Goal: Transaction & Acquisition: Purchase product/service

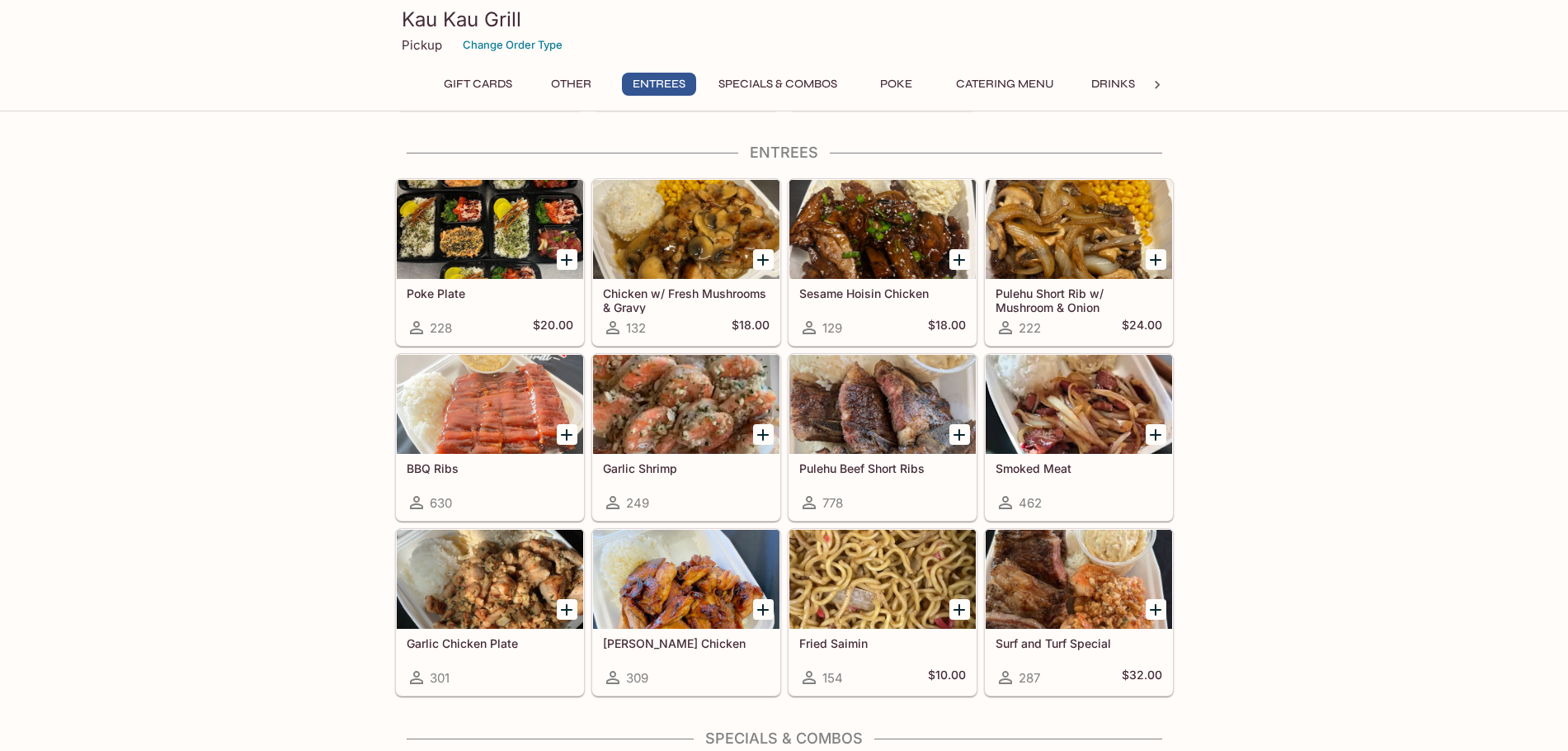
scroll to position [908, 0]
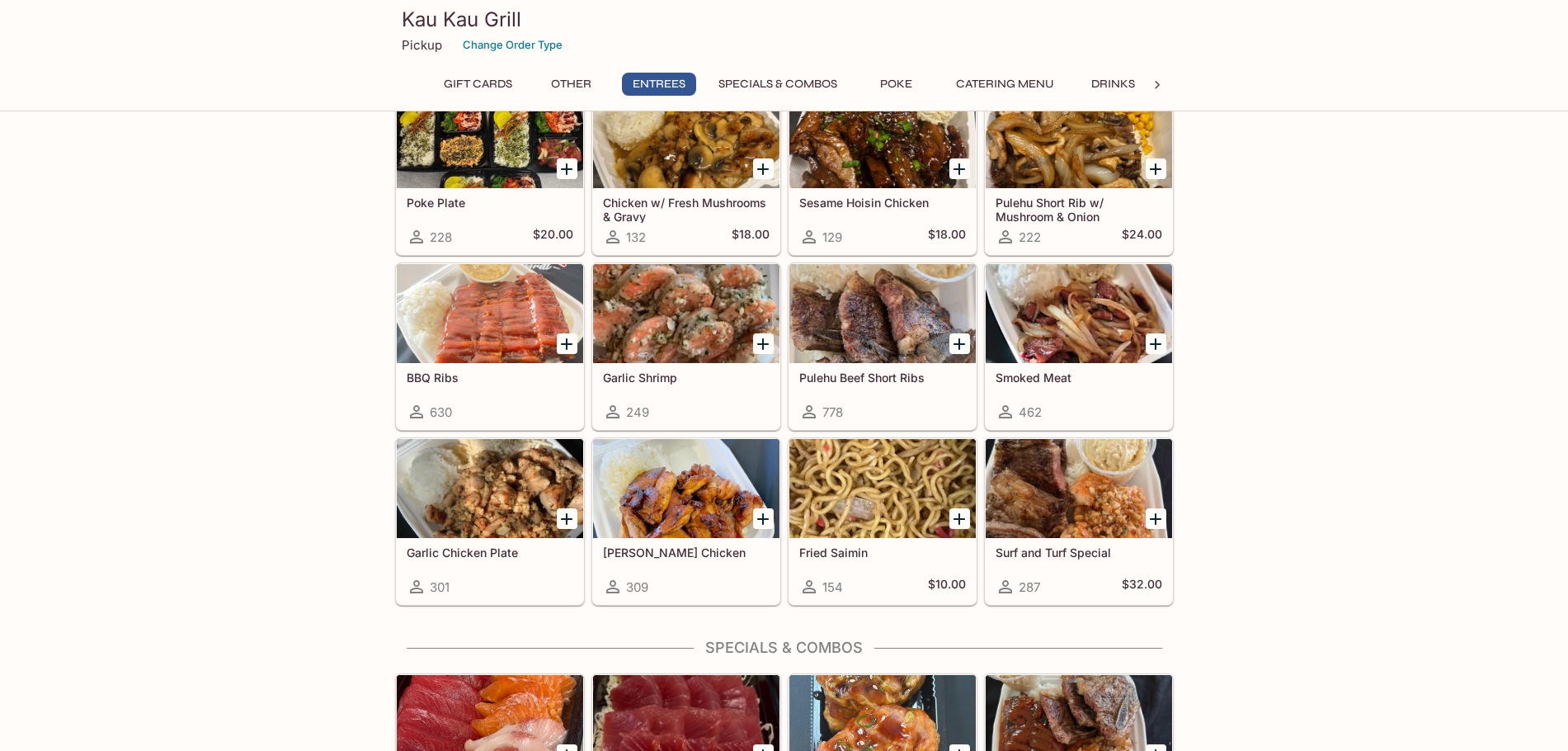
click at [860, 385] on div "Pulehu Beef Short Ribs 778" at bounding box center [883, 396] width 186 height 66
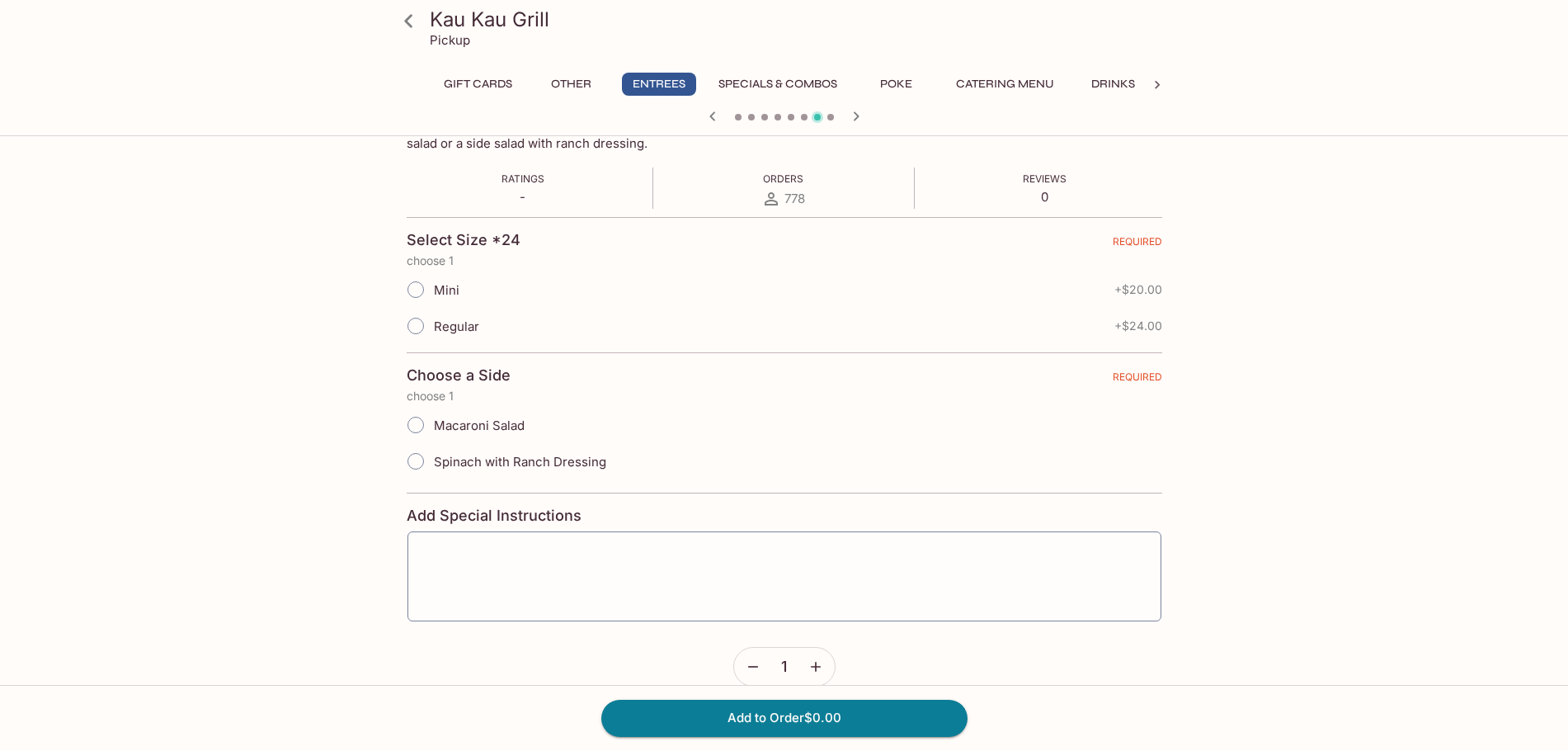
scroll to position [319, 0]
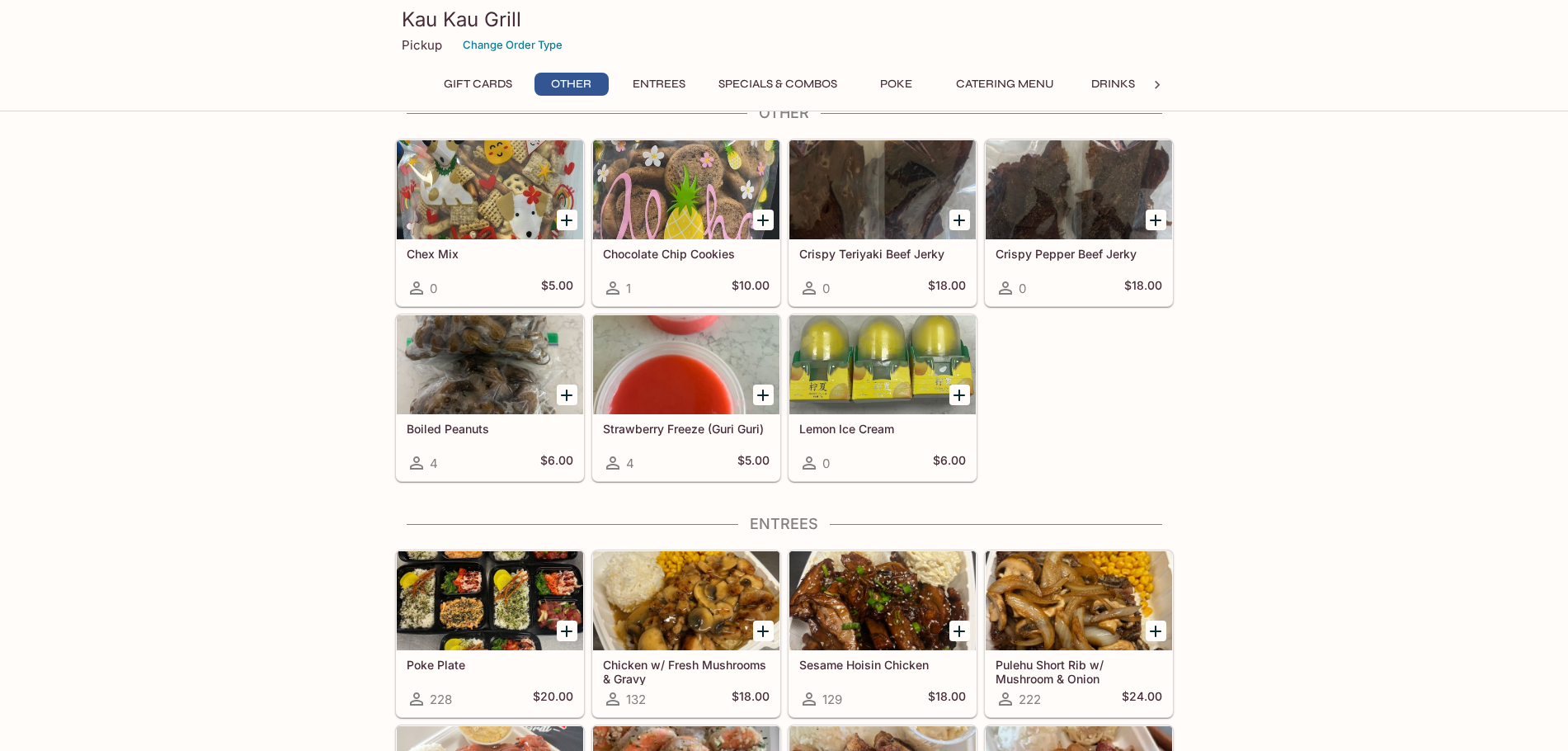
scroll to position [693, 0]
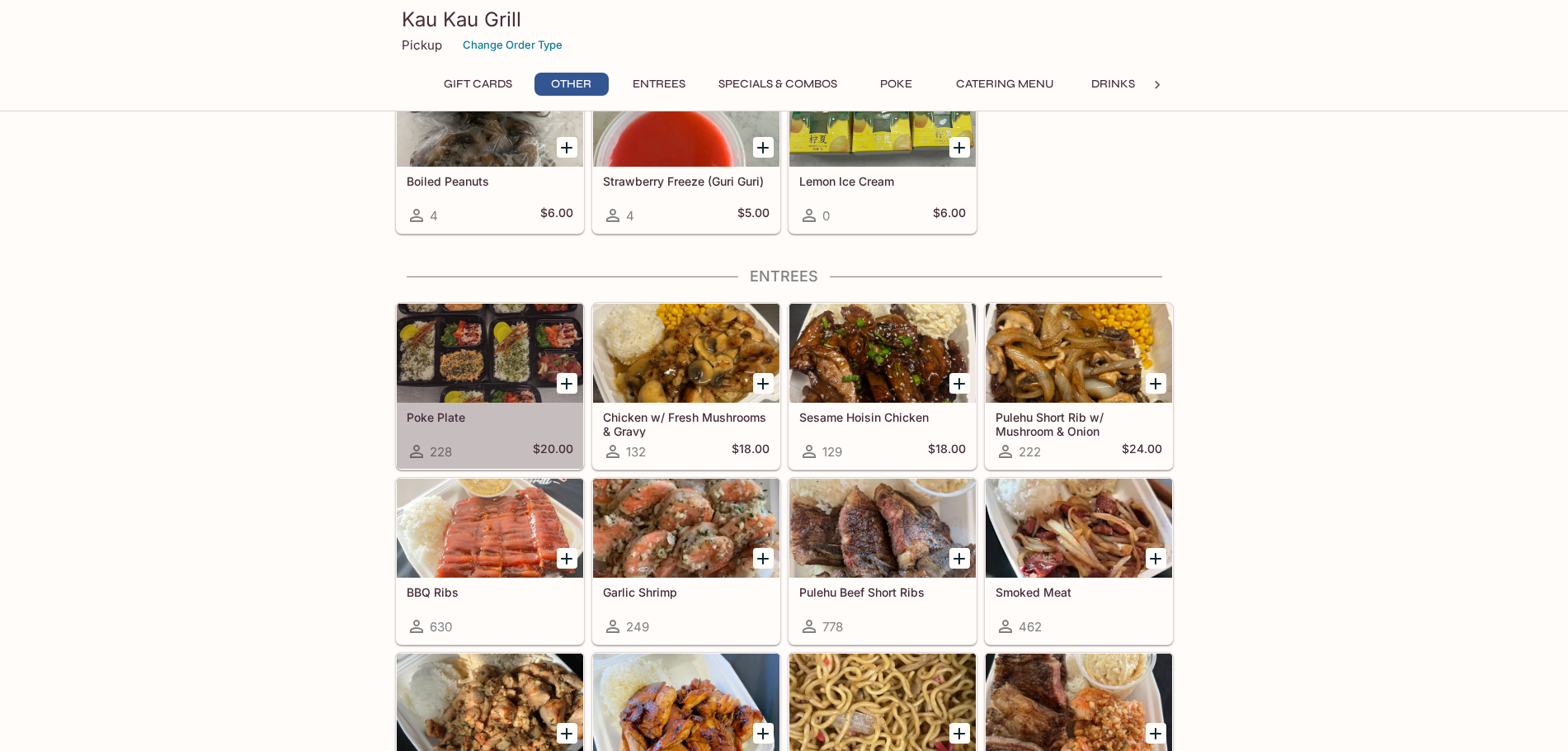
click at [448, 397] on div at bounding box center [490, 353] width 186 height 99
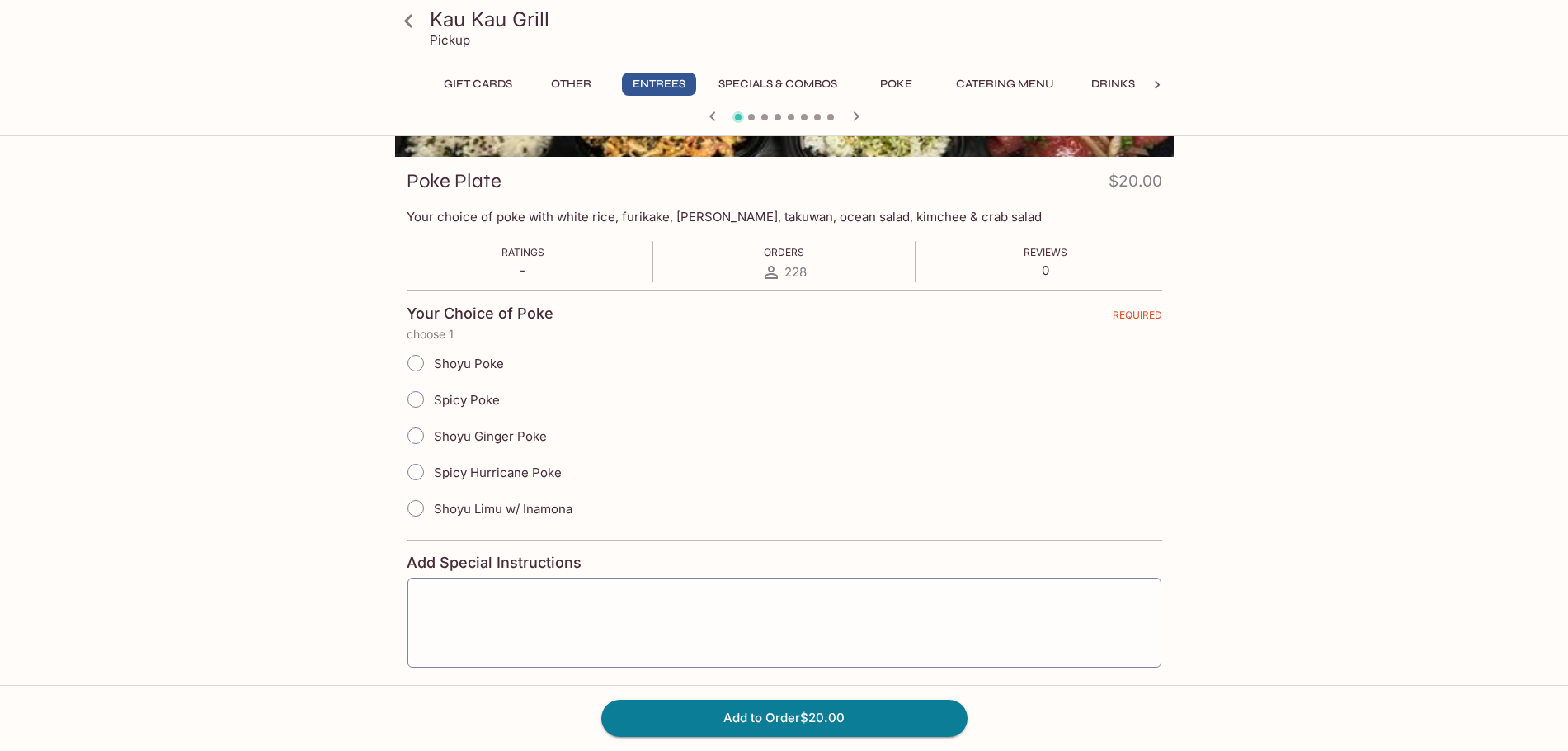
scroll to position [248, 0]
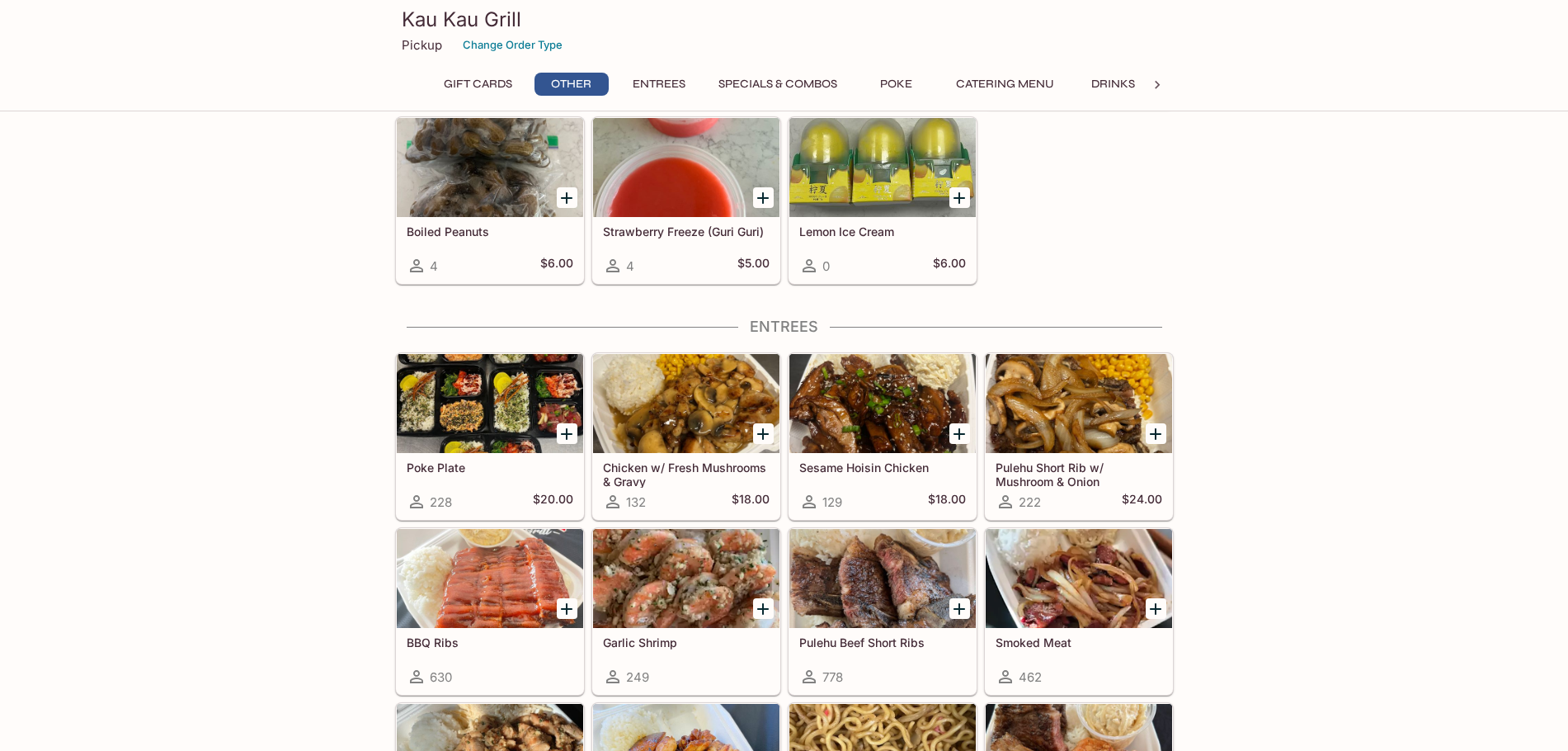
scroll to position [693, 0]
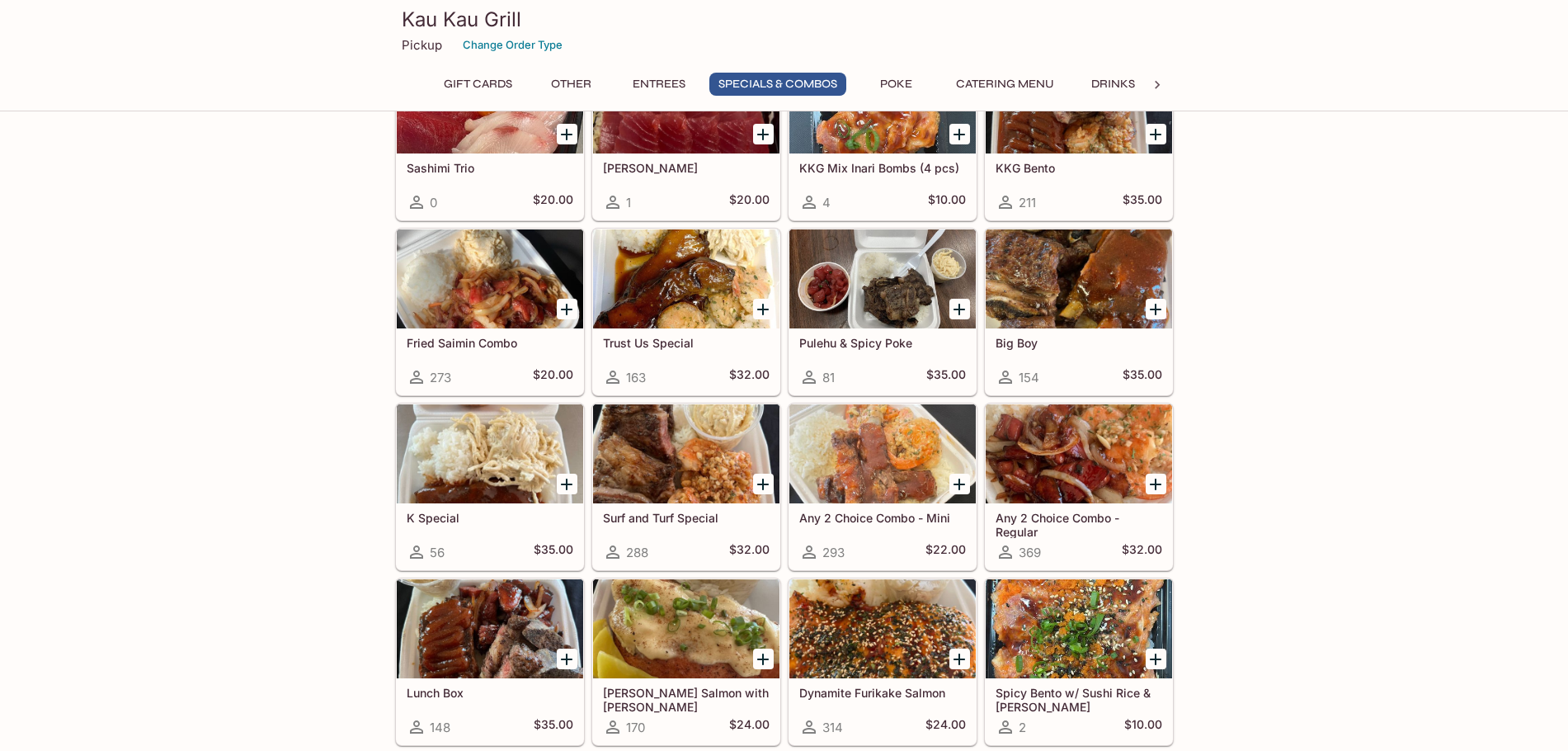
scroll to position [1568, 0]
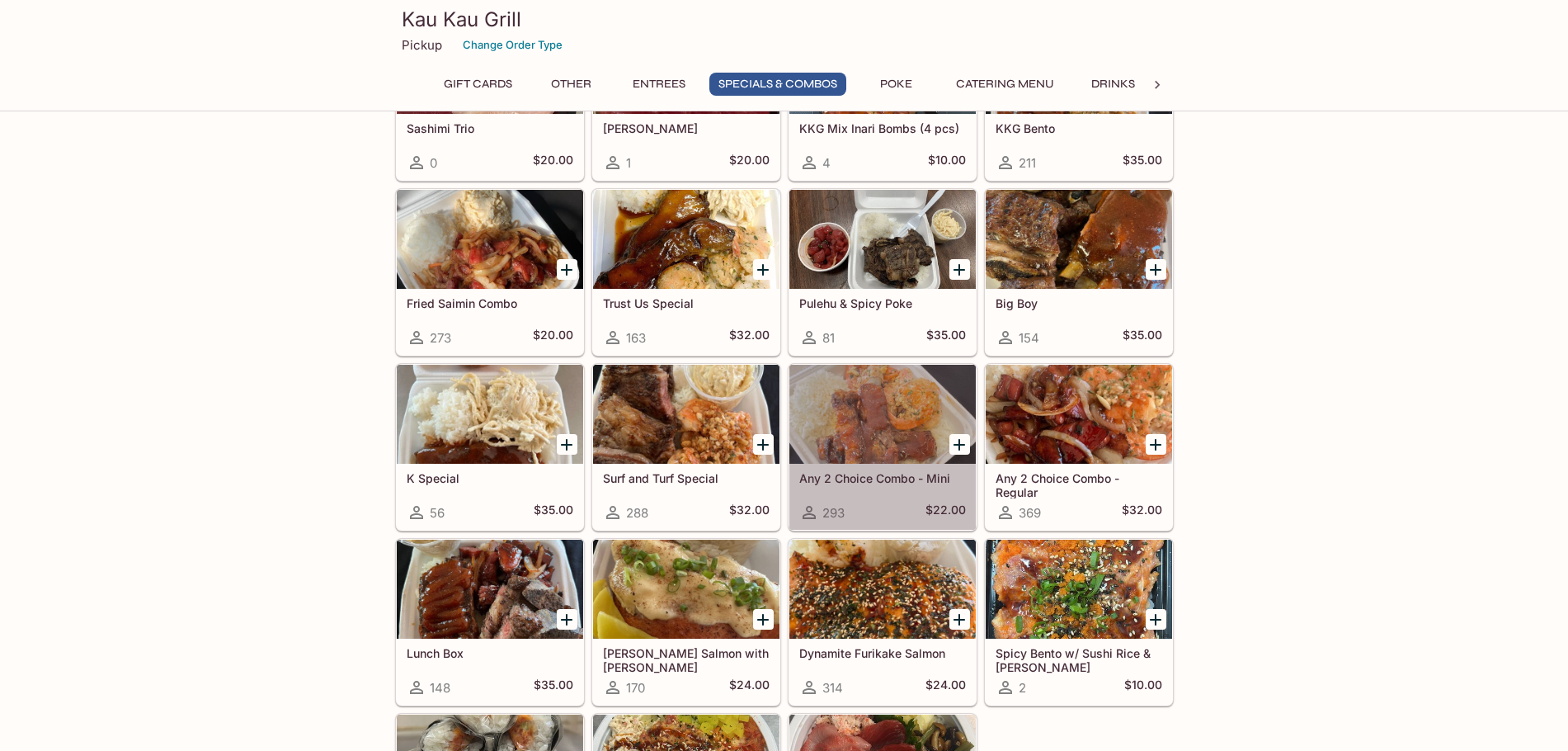
click at [905, 477] on h5 "Any 2 Choice Combo - Mini" at bounding box center [883, 478] width 167 height 14
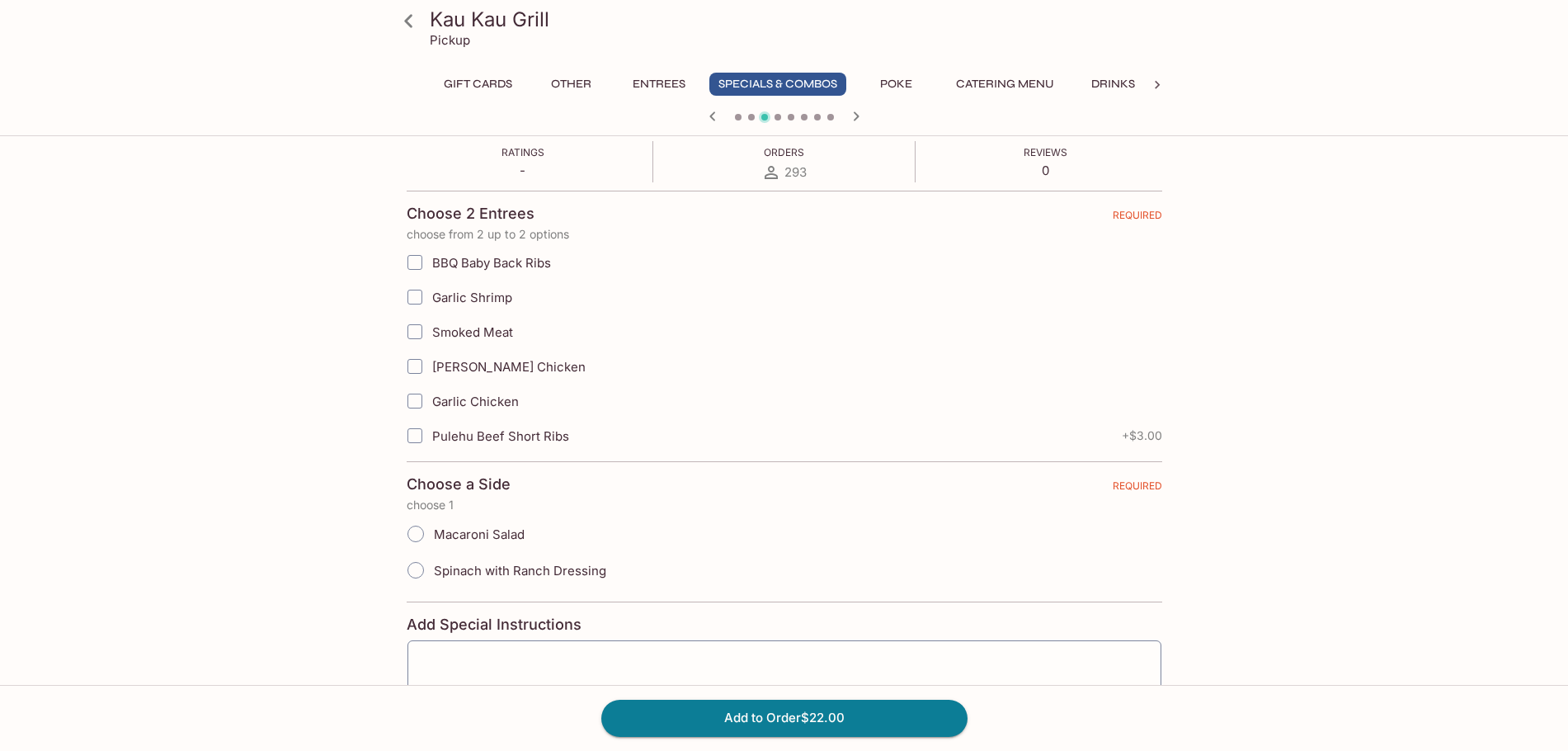
scroll to position [330, 0]
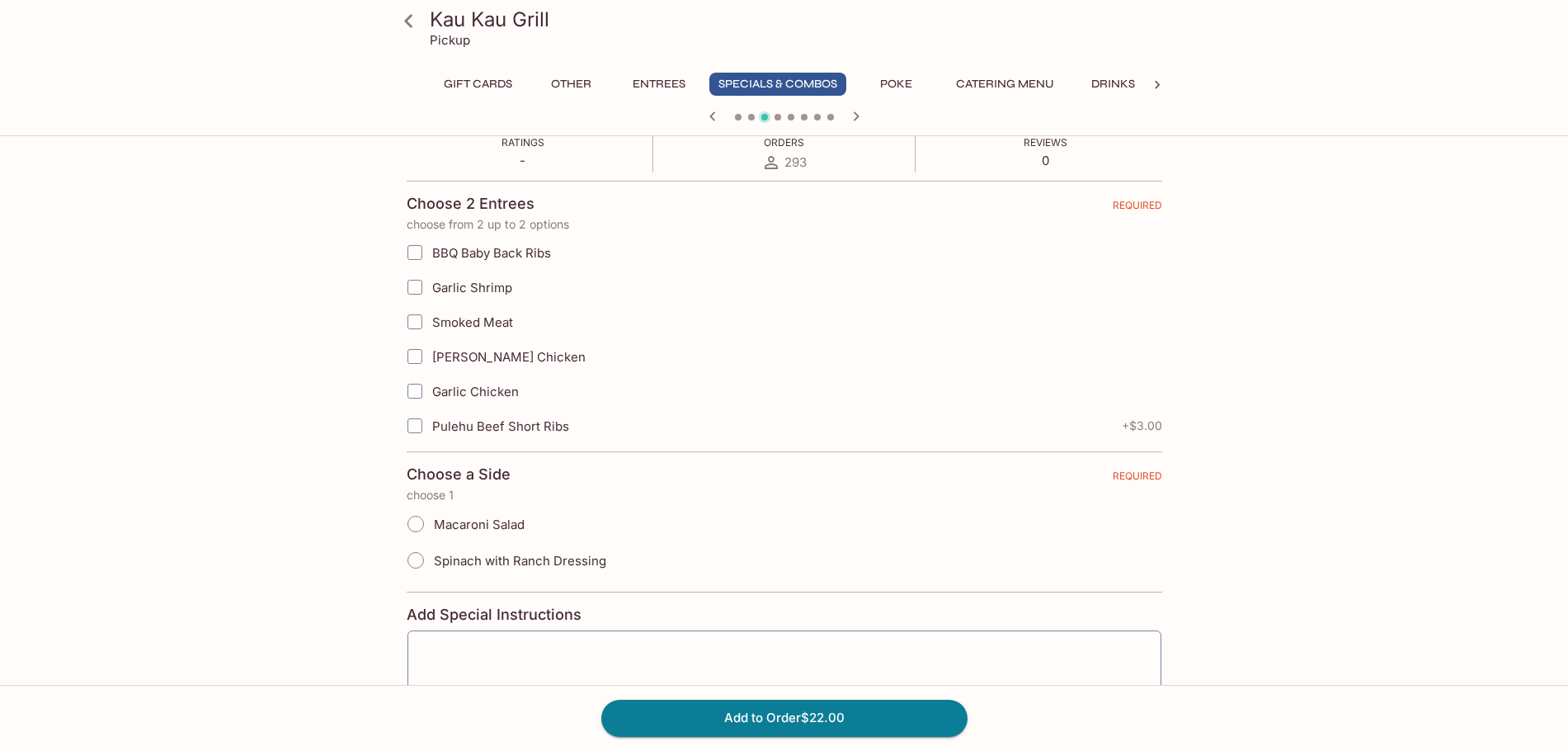
click at [420, 418] on input "Pulehu Beef Short Ribs" at bounding box center [415, 425] width 33 height 33
checkbox input "true"
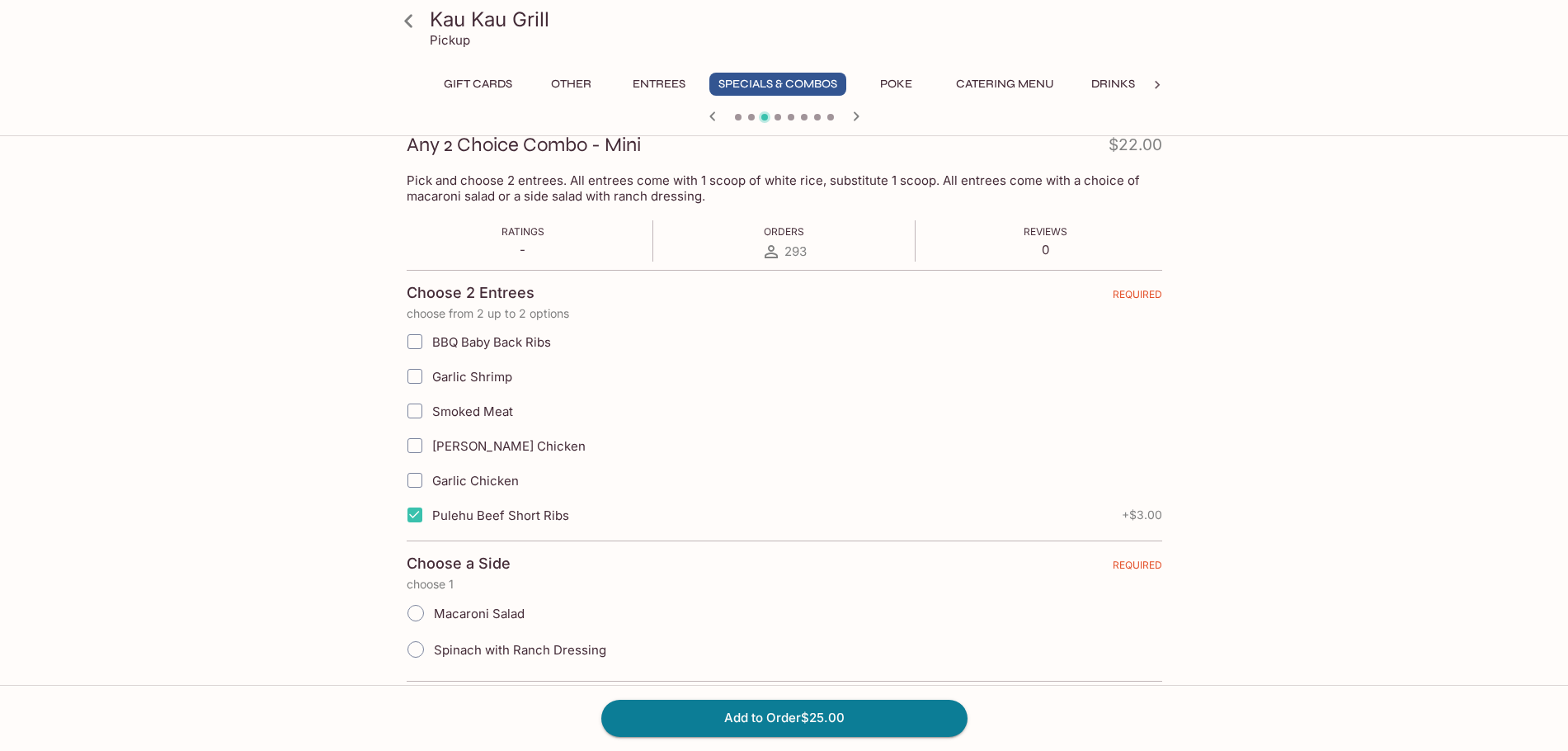
scroll to position [248, 0]
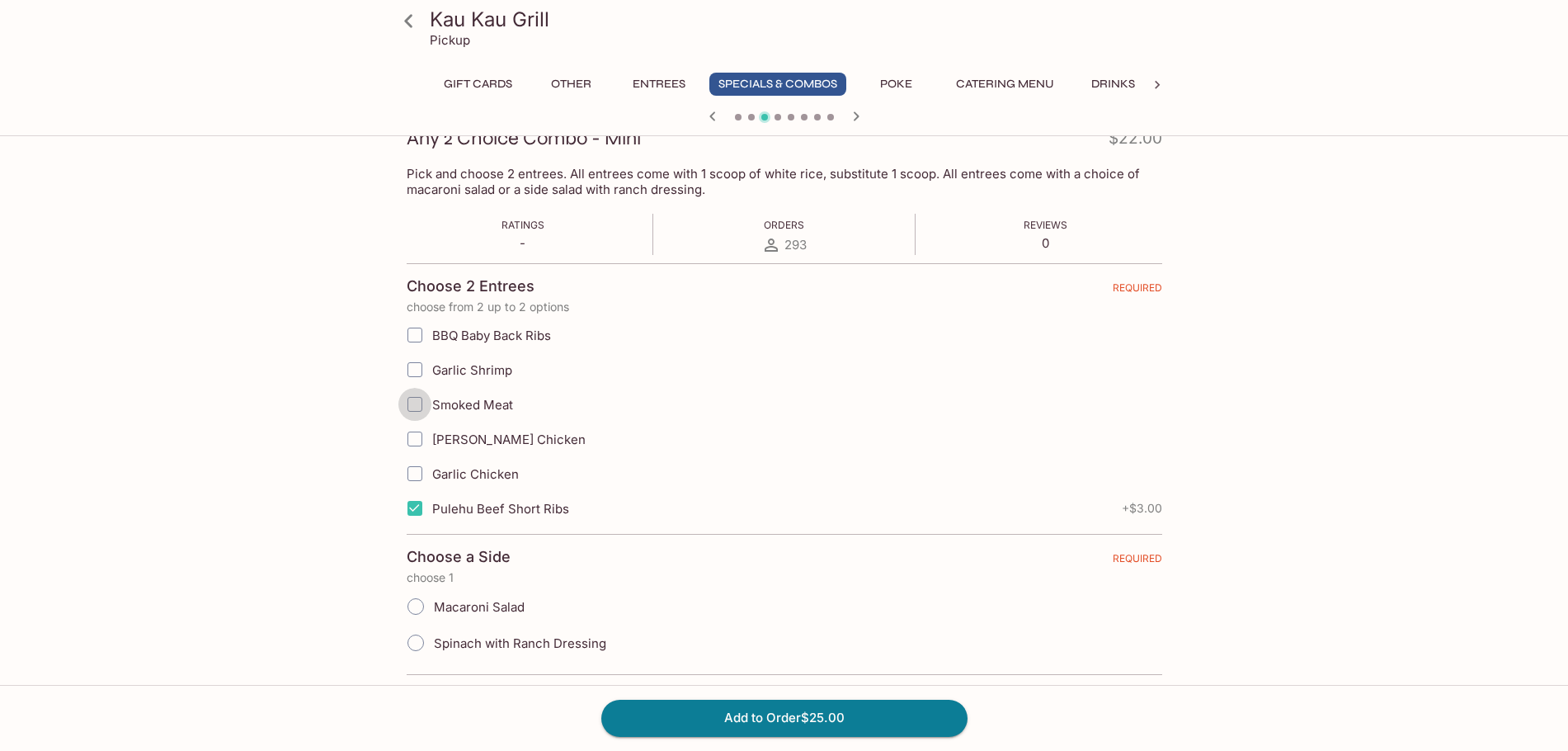
click at [414, 399] on input "Smoked Meat" at bounding box center [415, 404] width 33 height 33
checkbox input "true"
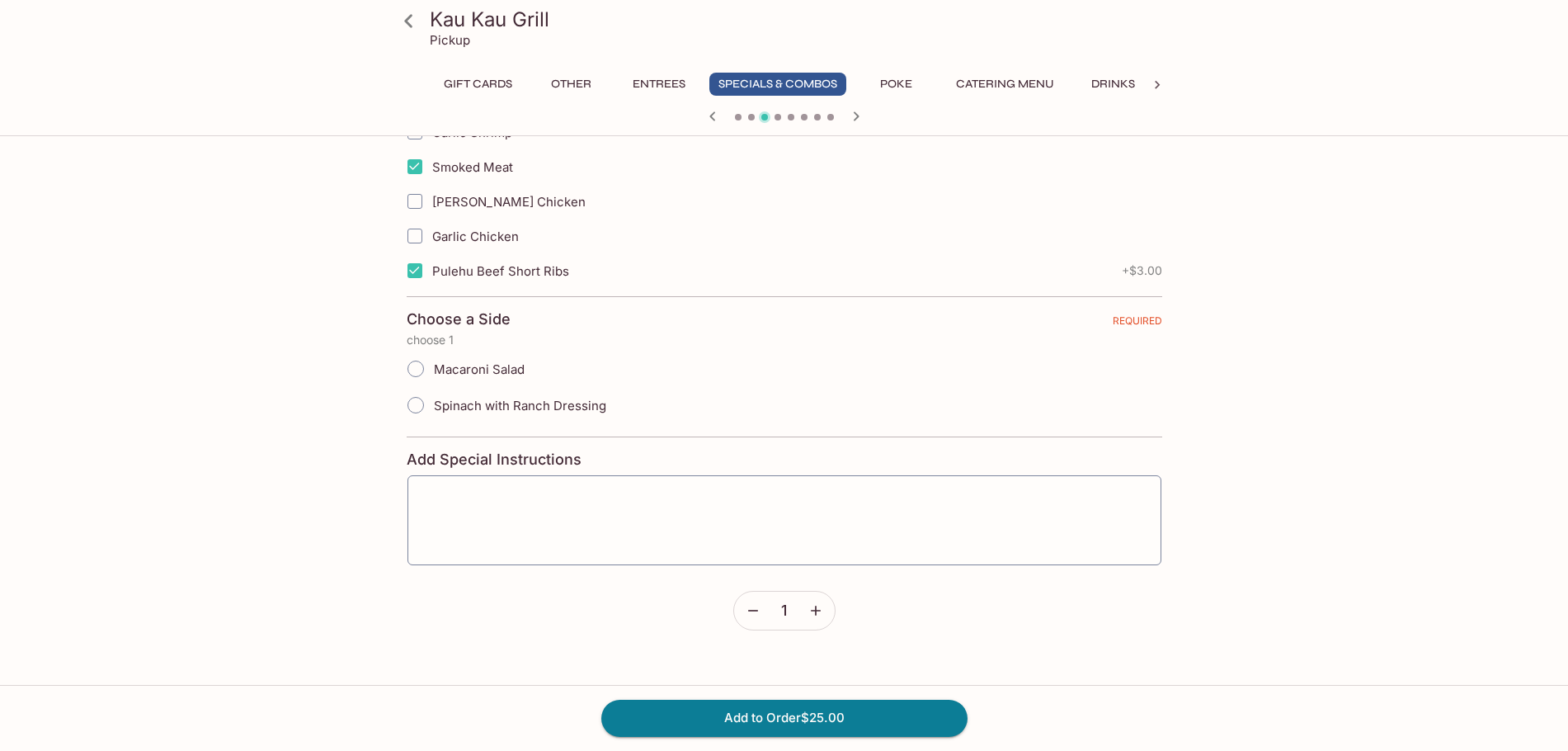
scroll to position [489, 0]
click at [417, 369] on input "Macaroni Salad" at bounding box center [416, 365] width 35 height 35
radio input "true"
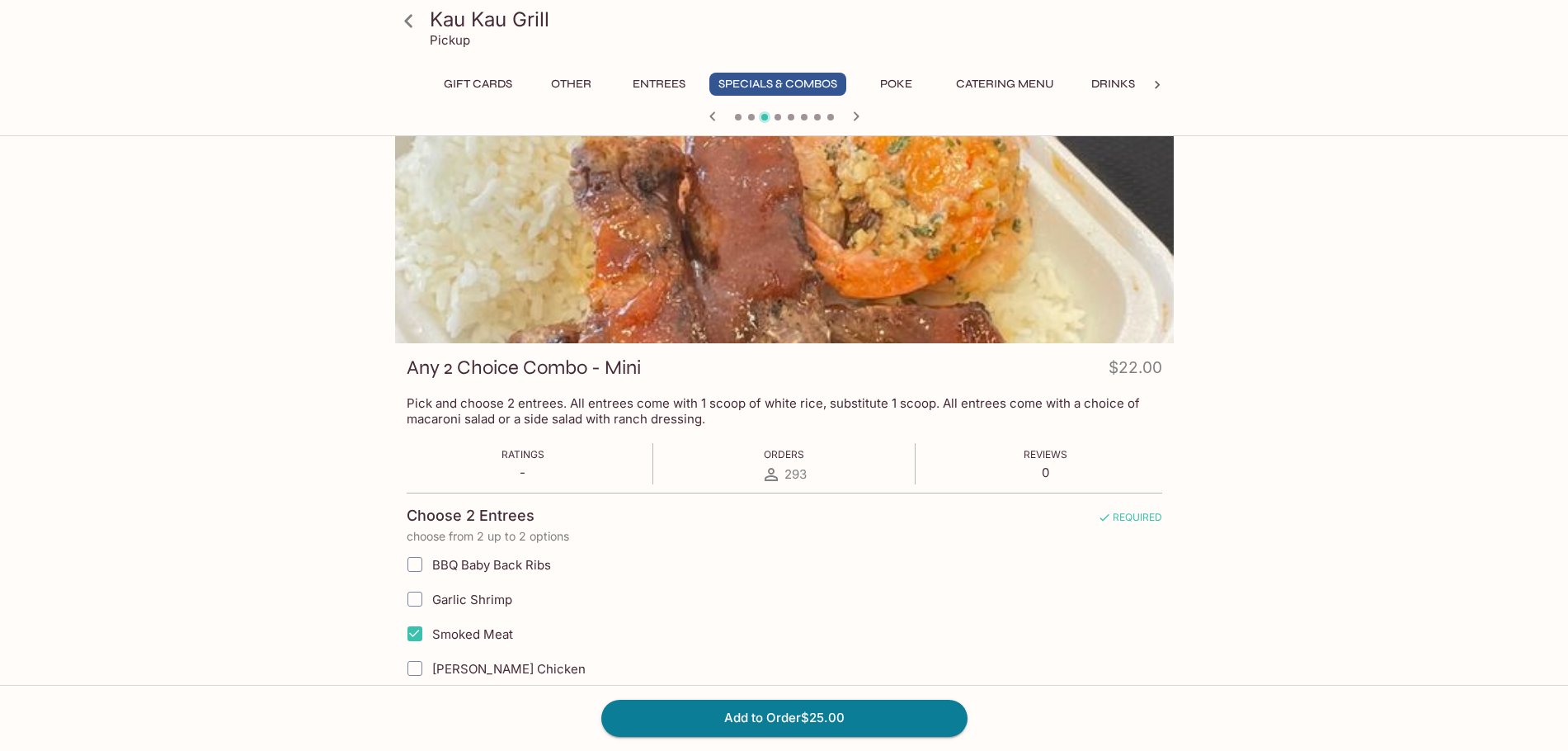
scroll to position [0, 0]
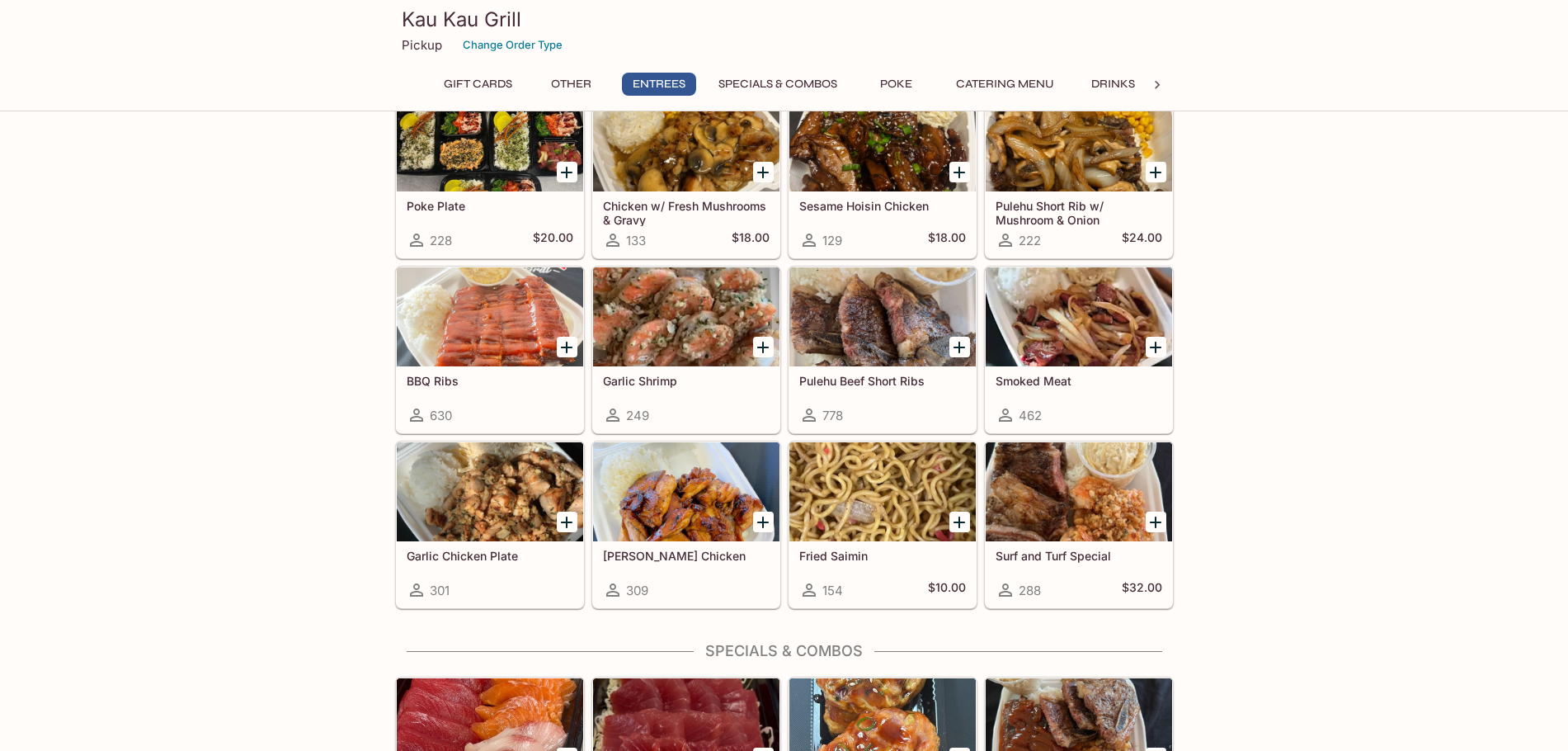
scroll to position [941, 0]
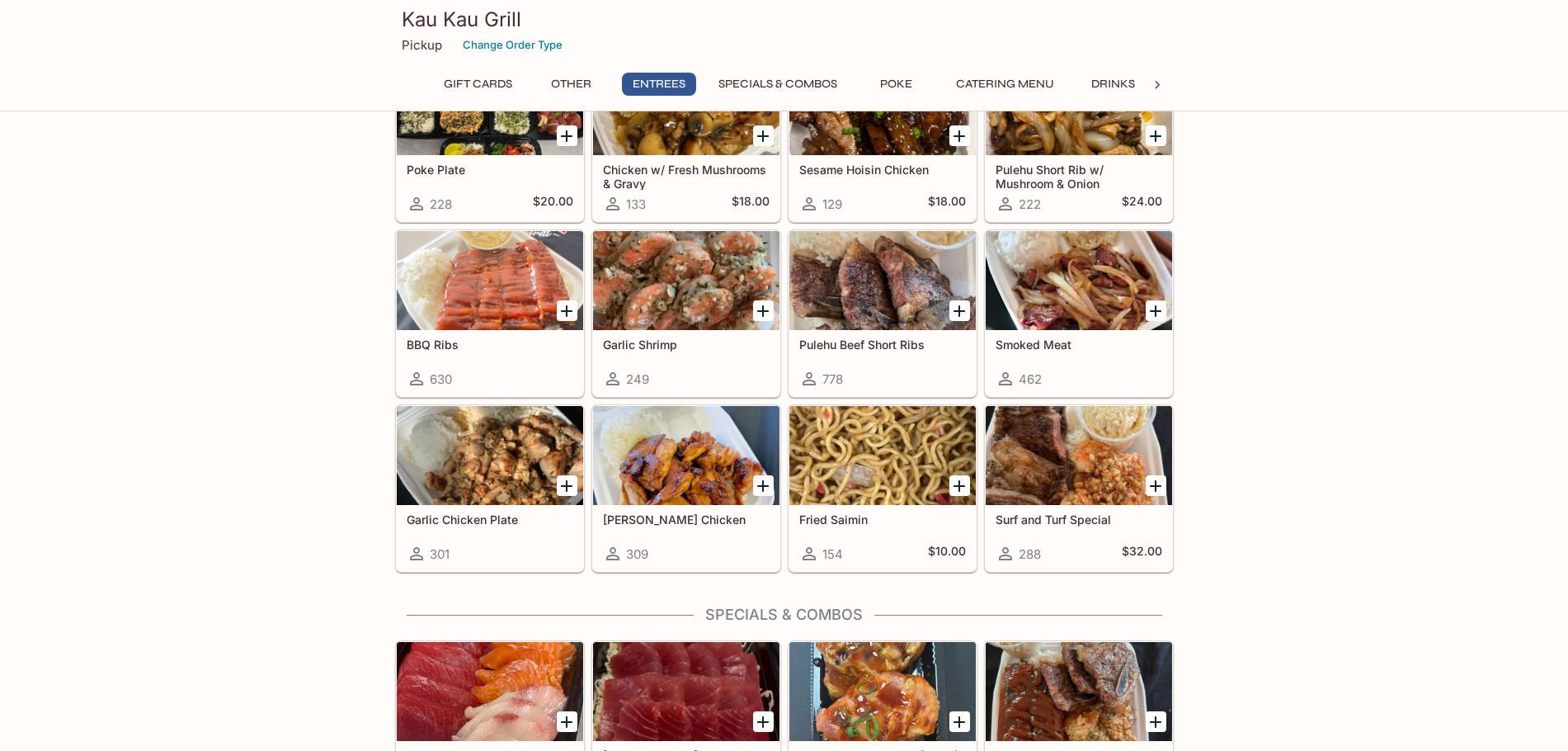
click at [1073, 500] on div at bounding box center [1079, 456] width 186 height 99
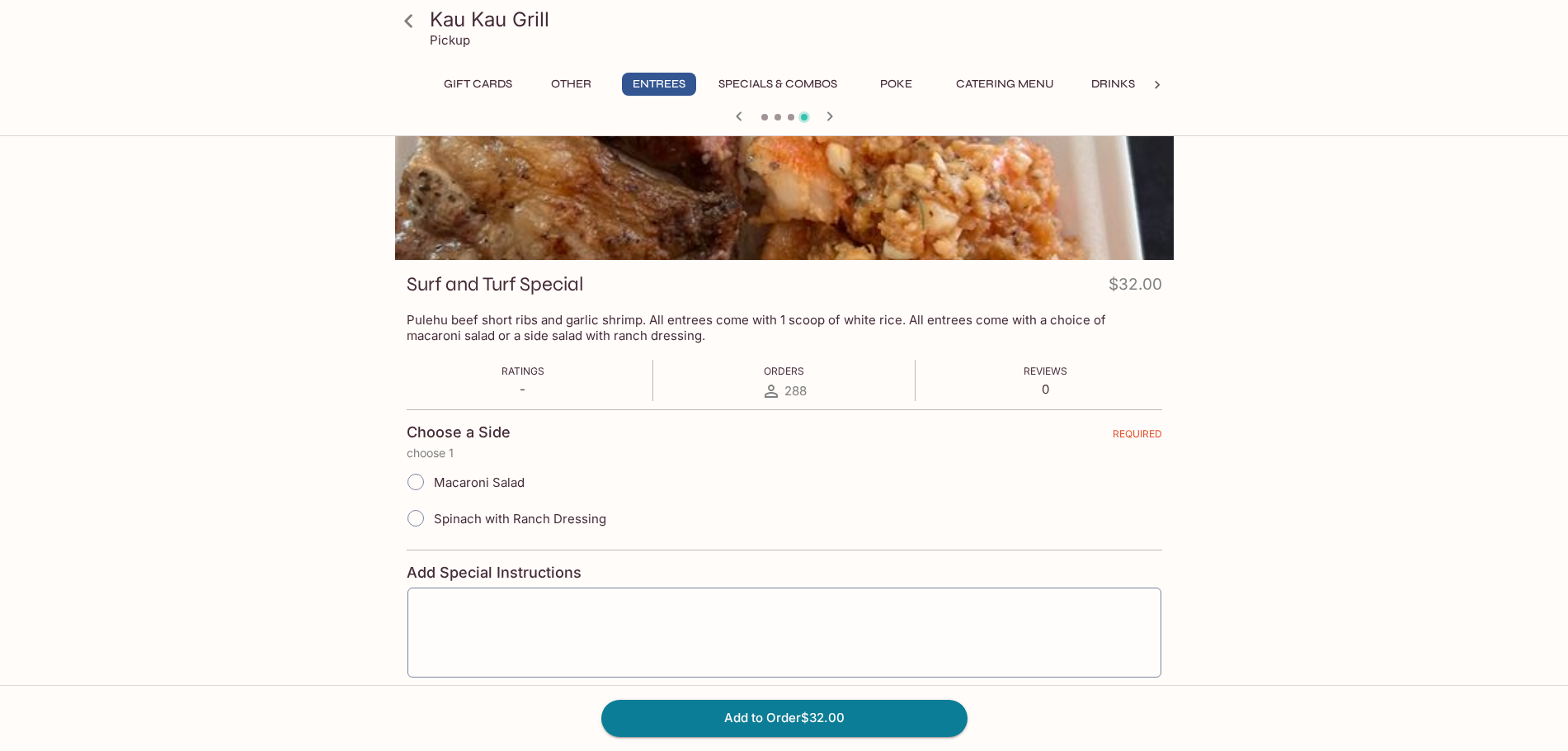
scroll to position [101, 0]
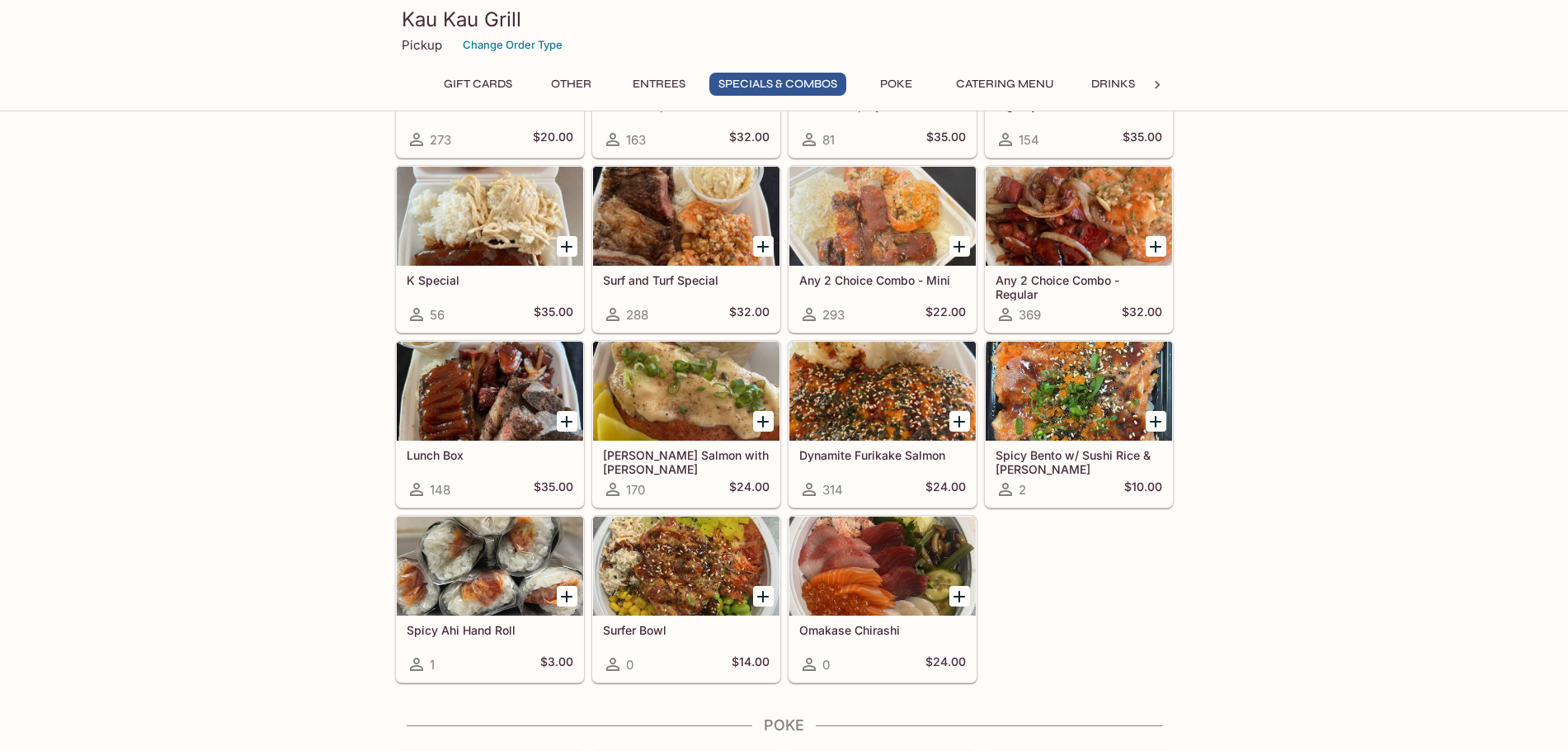
scroll to position [1601, 0]
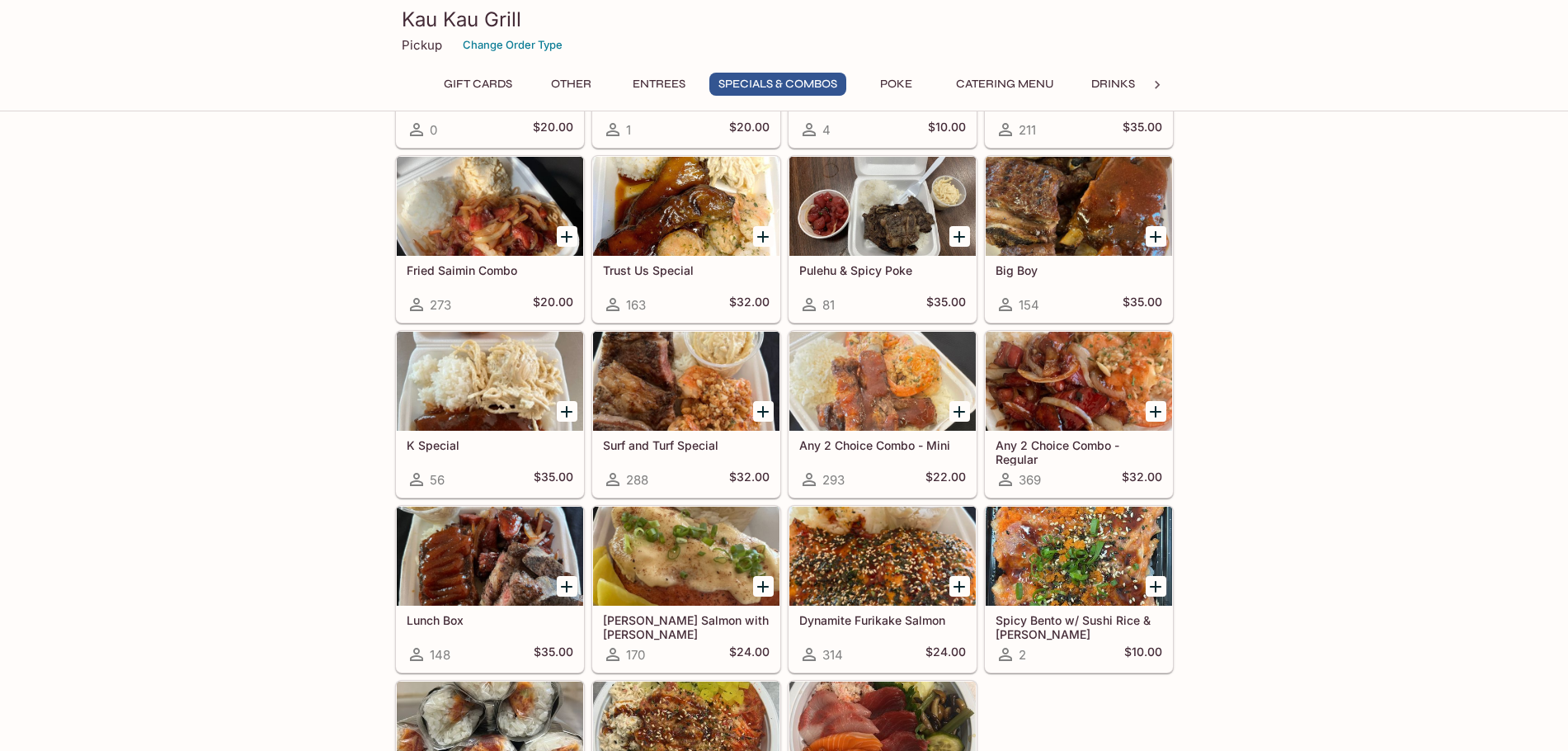
click at [1103, 634] on h5 "Spicy Bento w/ Sushi Rice & [PERSON_NAME]" at bounding box center [1079, 627] width 167 height 28
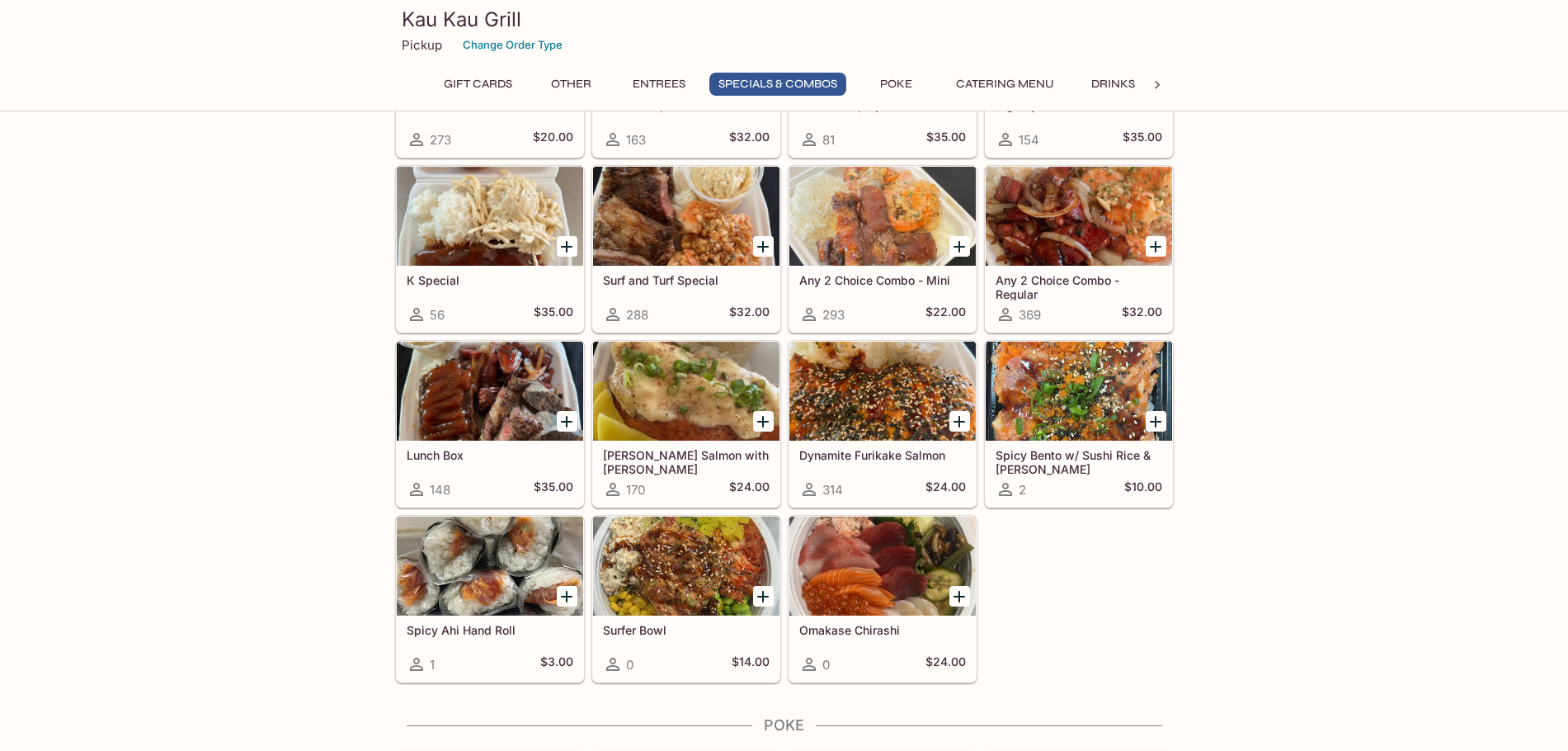
click at [873, 256] on div at bounding box center [883, 216] width 186 height 99
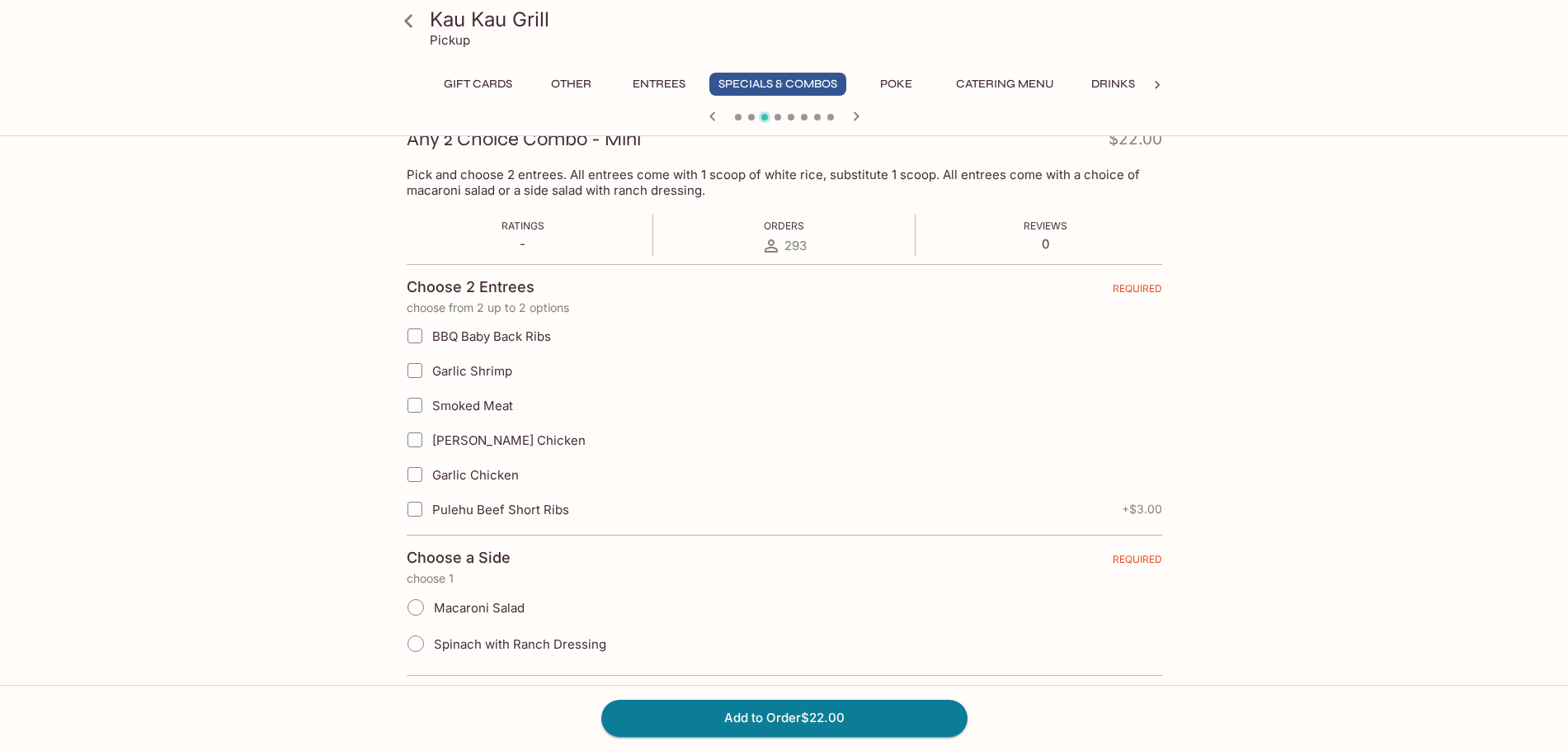
scroll to position [248, 0]
click at [412, 407] on input "Smoked Meat" at bounding box center [415, 404] width 33 height 33
checkbox input "true"
click at [411, 508] on input "Pulehu Beef Short Ribs" at bounding box center [415, 508] width 33 height 33
checkbox input "true"
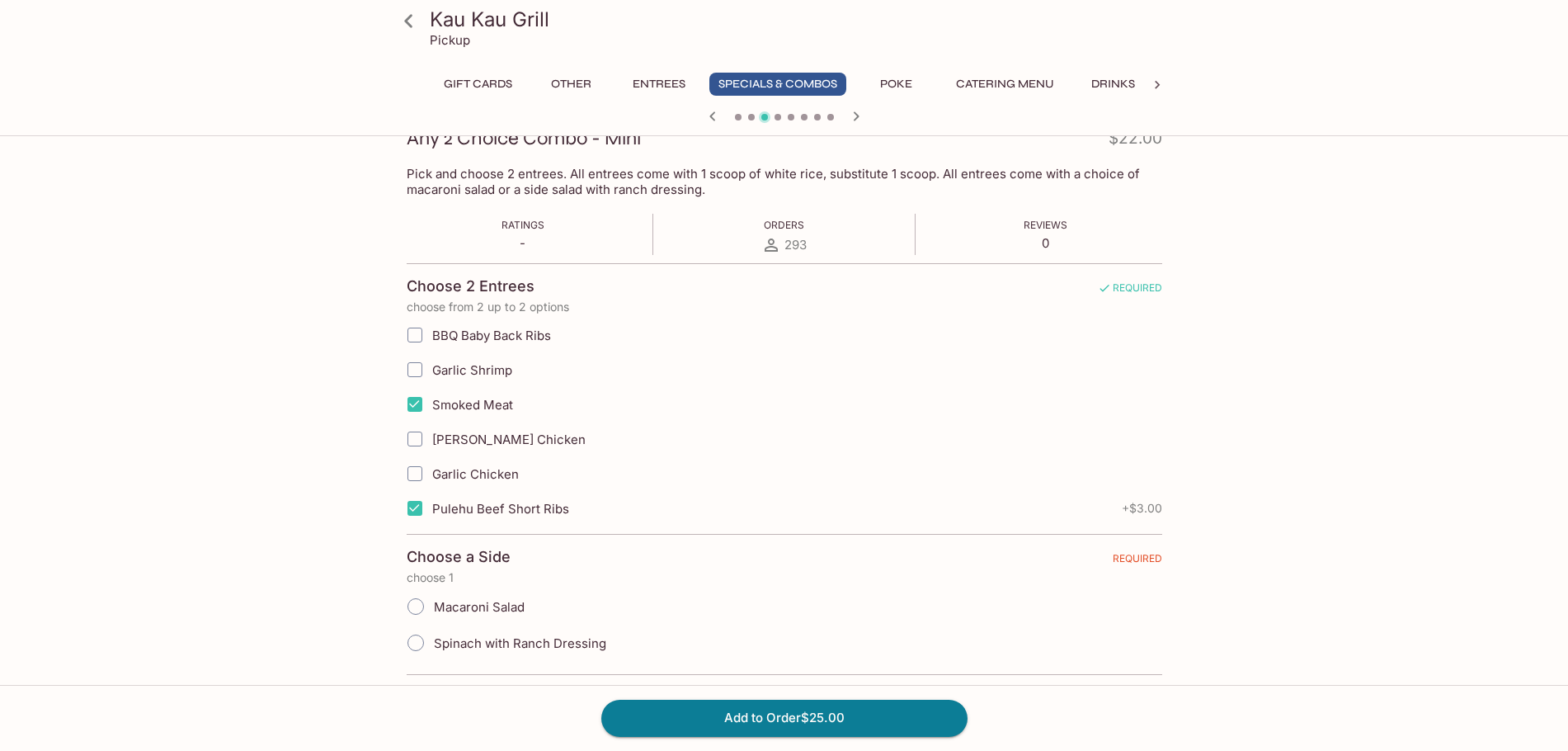
click at [431, 606] on input "Macaroni Salad" at bounding box center [416, 607] width 35 height 35
radio input "true"
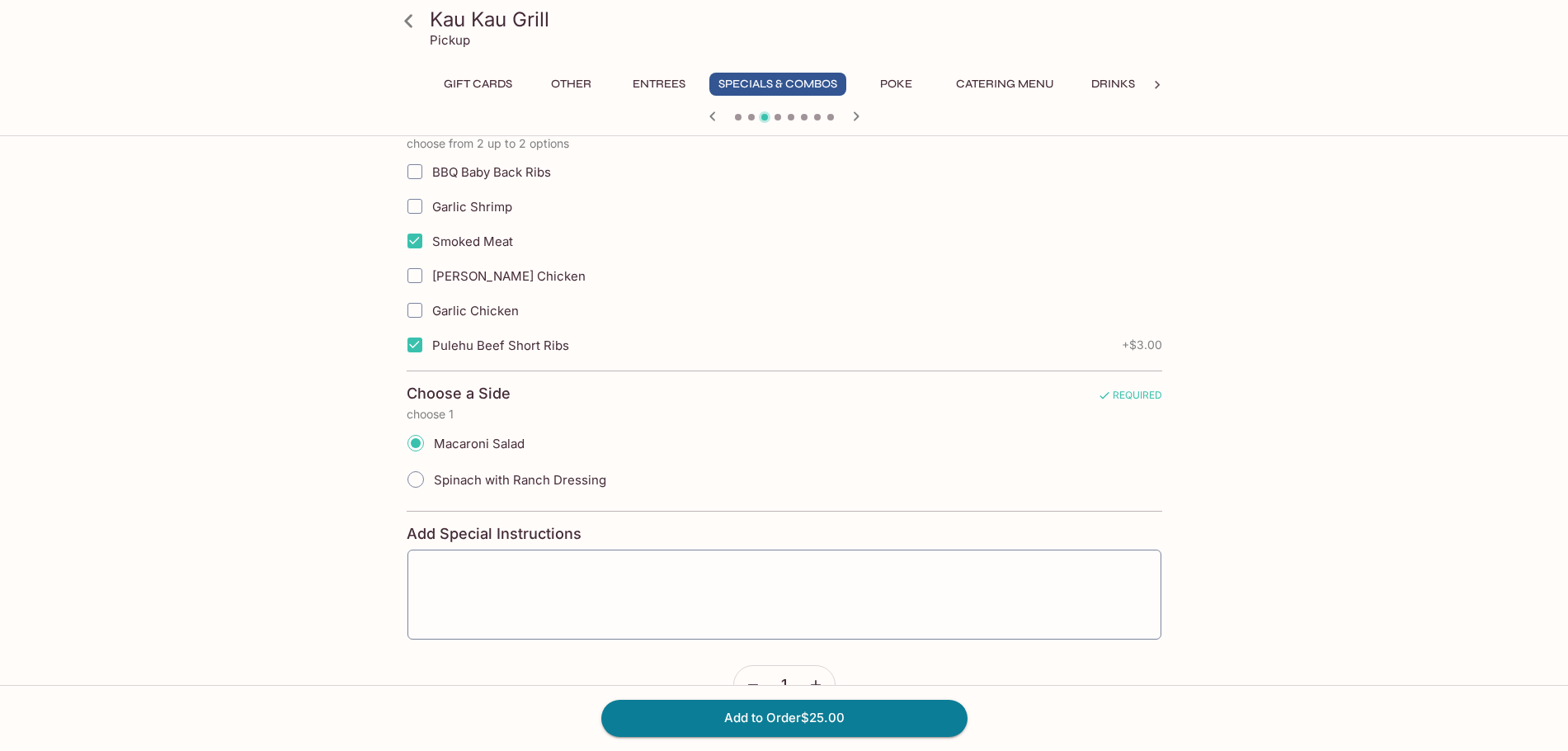
scroll to position [413, 0]
click at [784, 715] on button "Add to Order $25.00" at bounding box center [785, 718] width 366 height 36
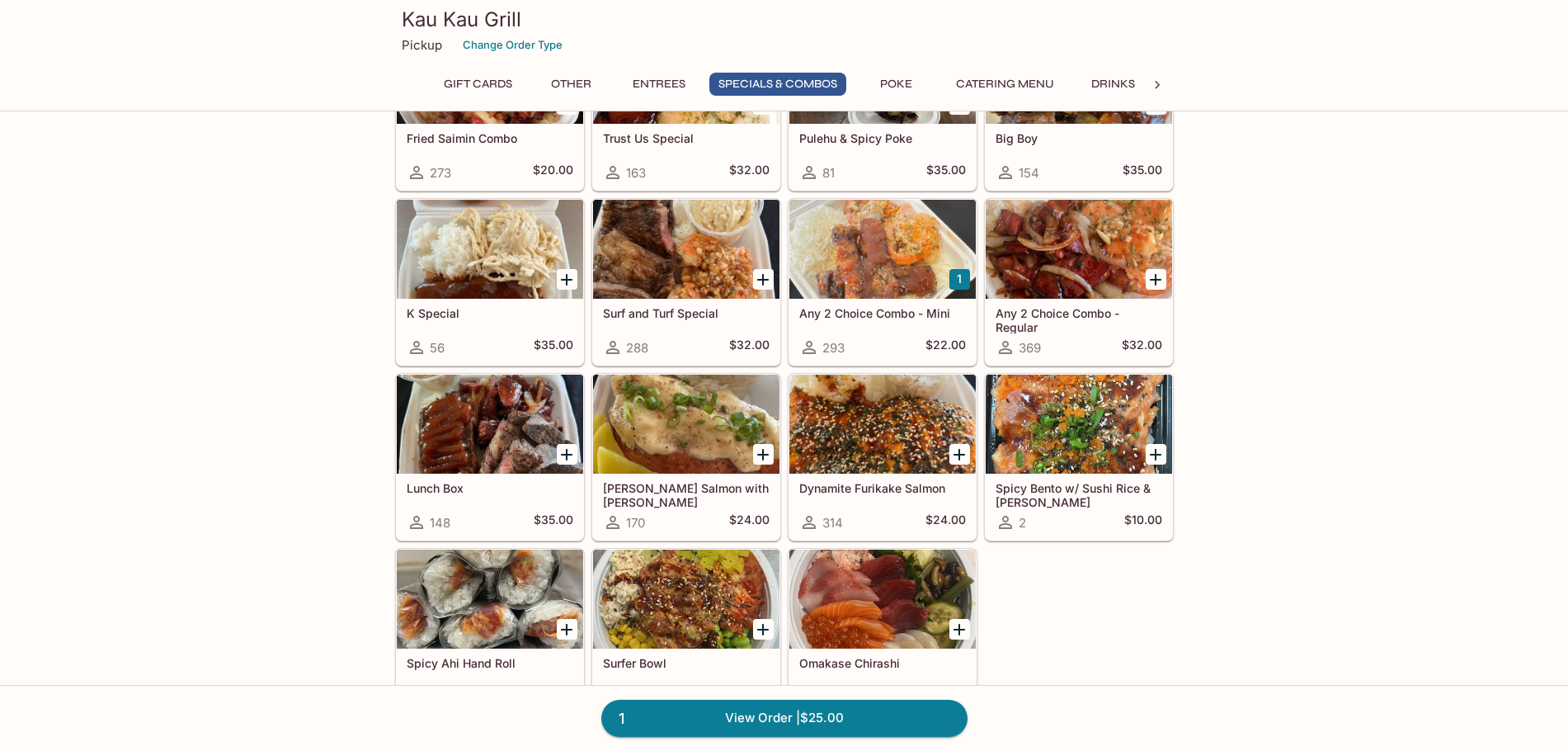
scroll to position [1981, 0]
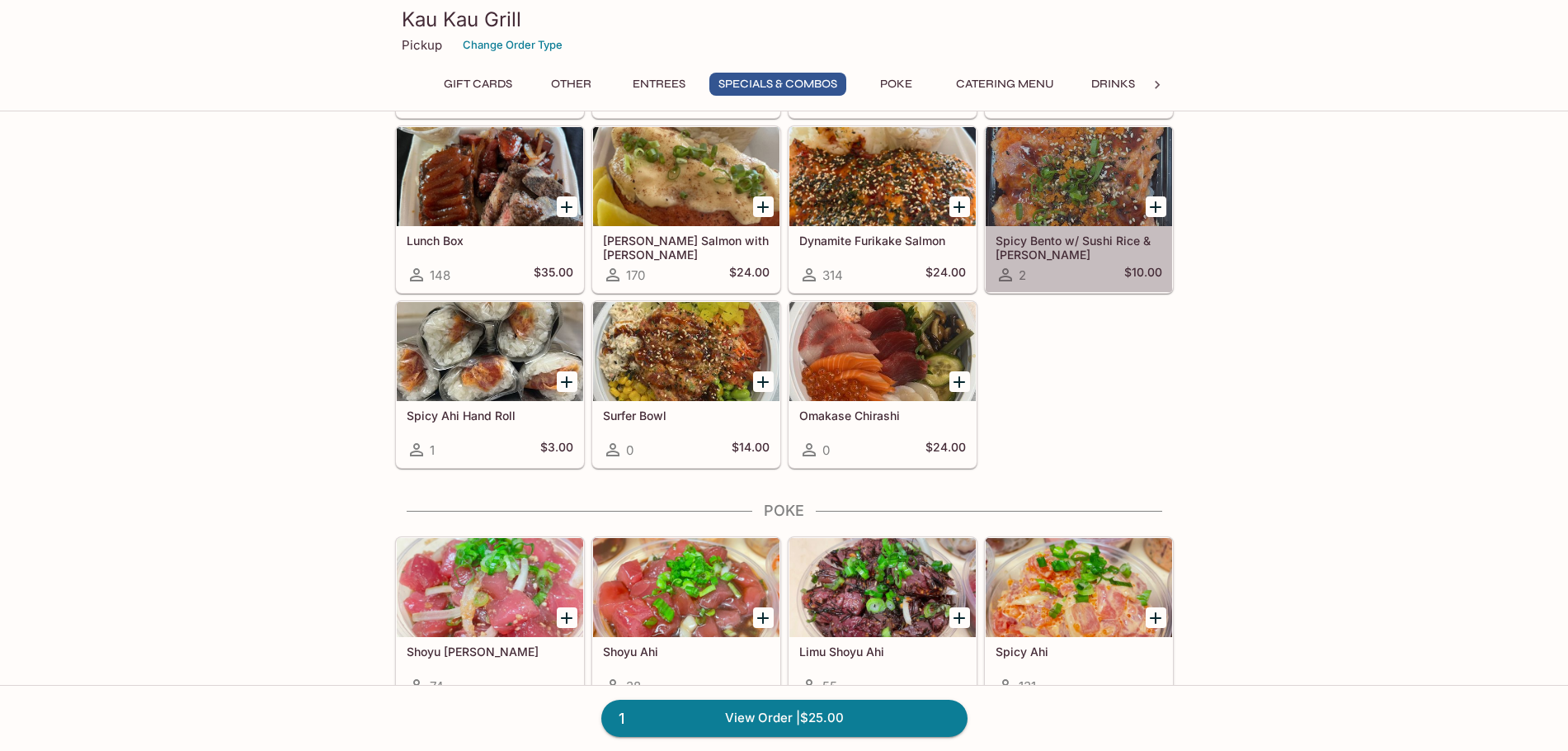
click at [1101, 254] on h5 "Spicy Bento w/ Sushi Rice & [PERSON_NAME]" at bounding box center [1079, 247] width 167 height 28
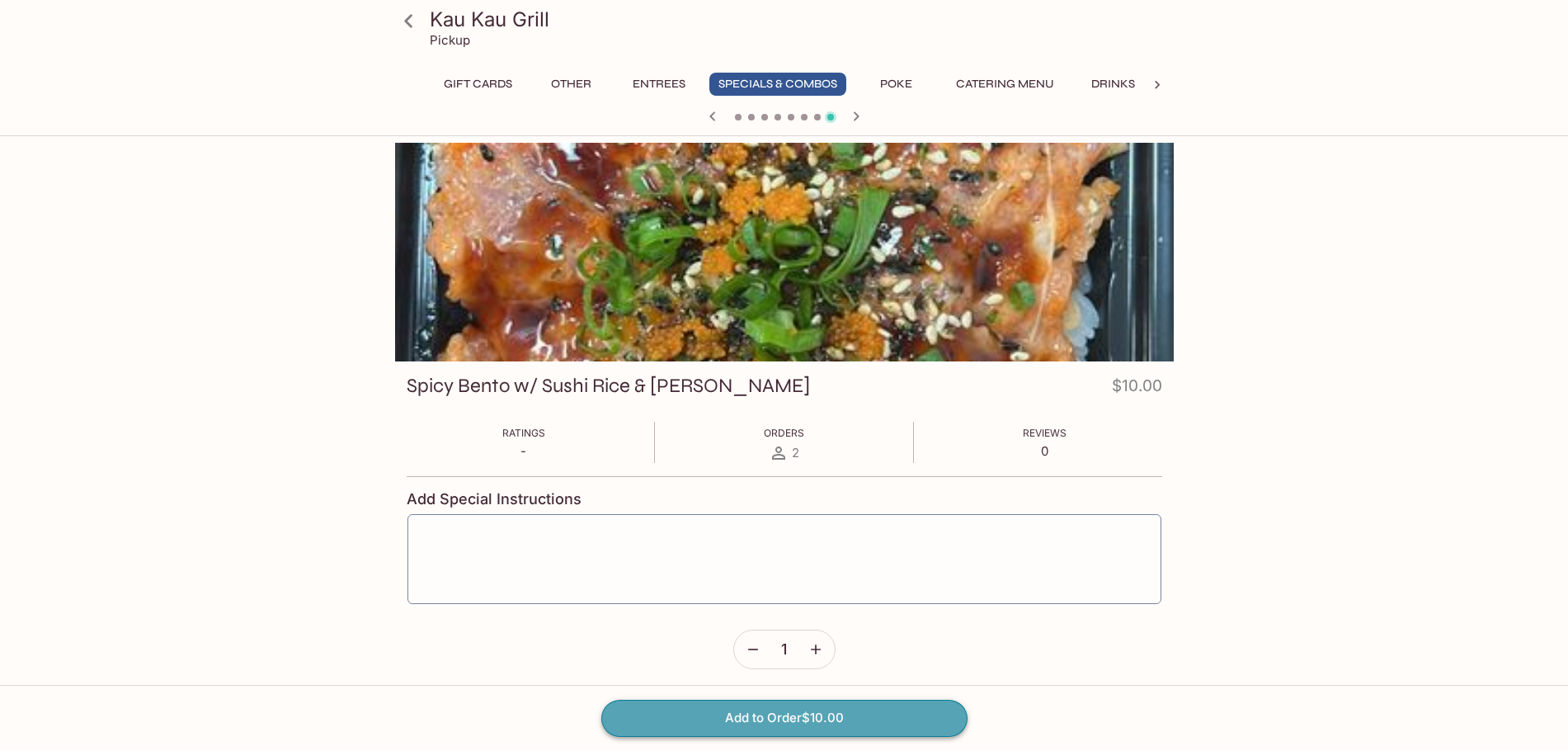
click at [855, 719] on button "Add to Order $10.00" at bounding box center [785, 718] width 366 height 36
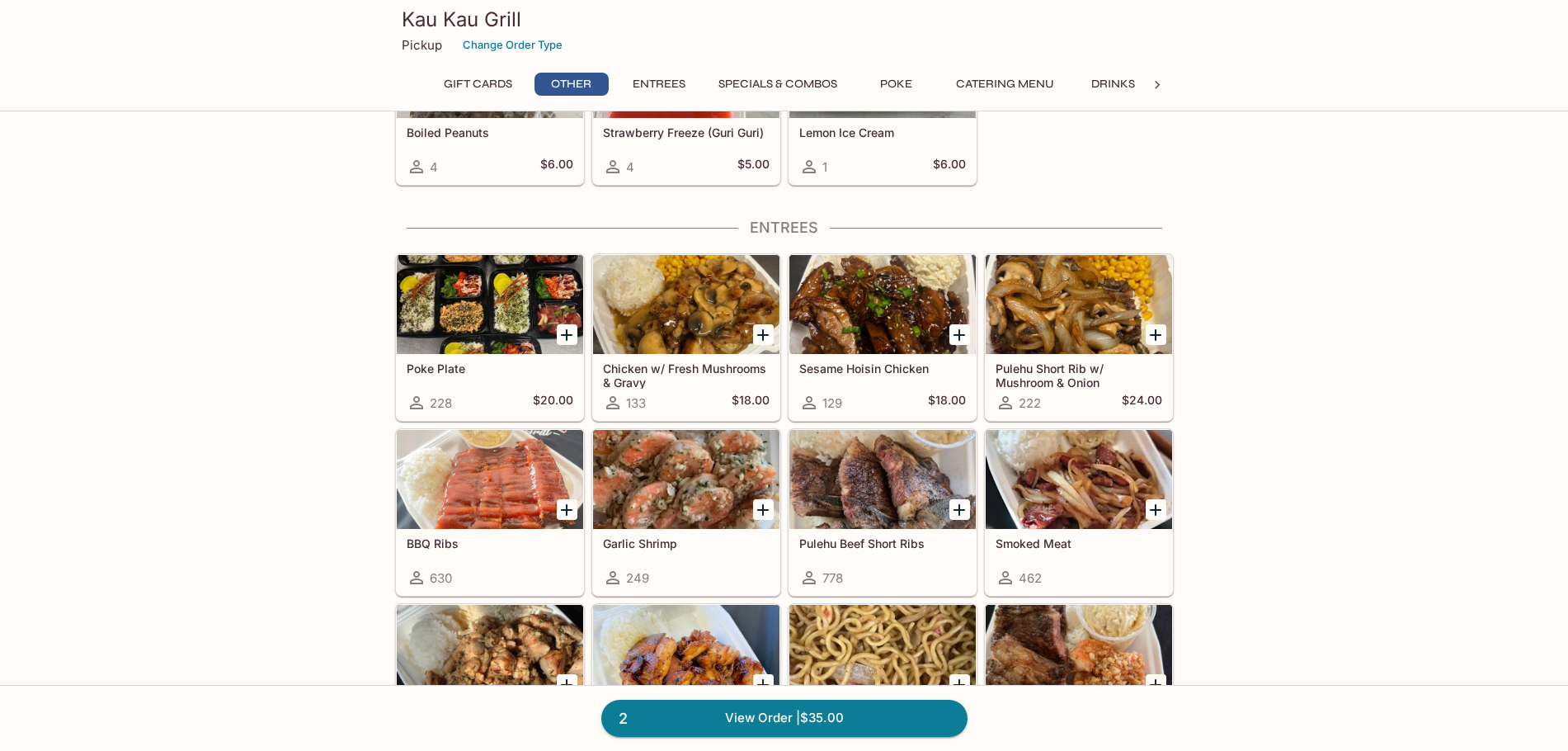
scroll to position [742, 0]
click at [480, 365] on h5 "Poke Plate" at bounding box center [491, 367] width 167 height 14
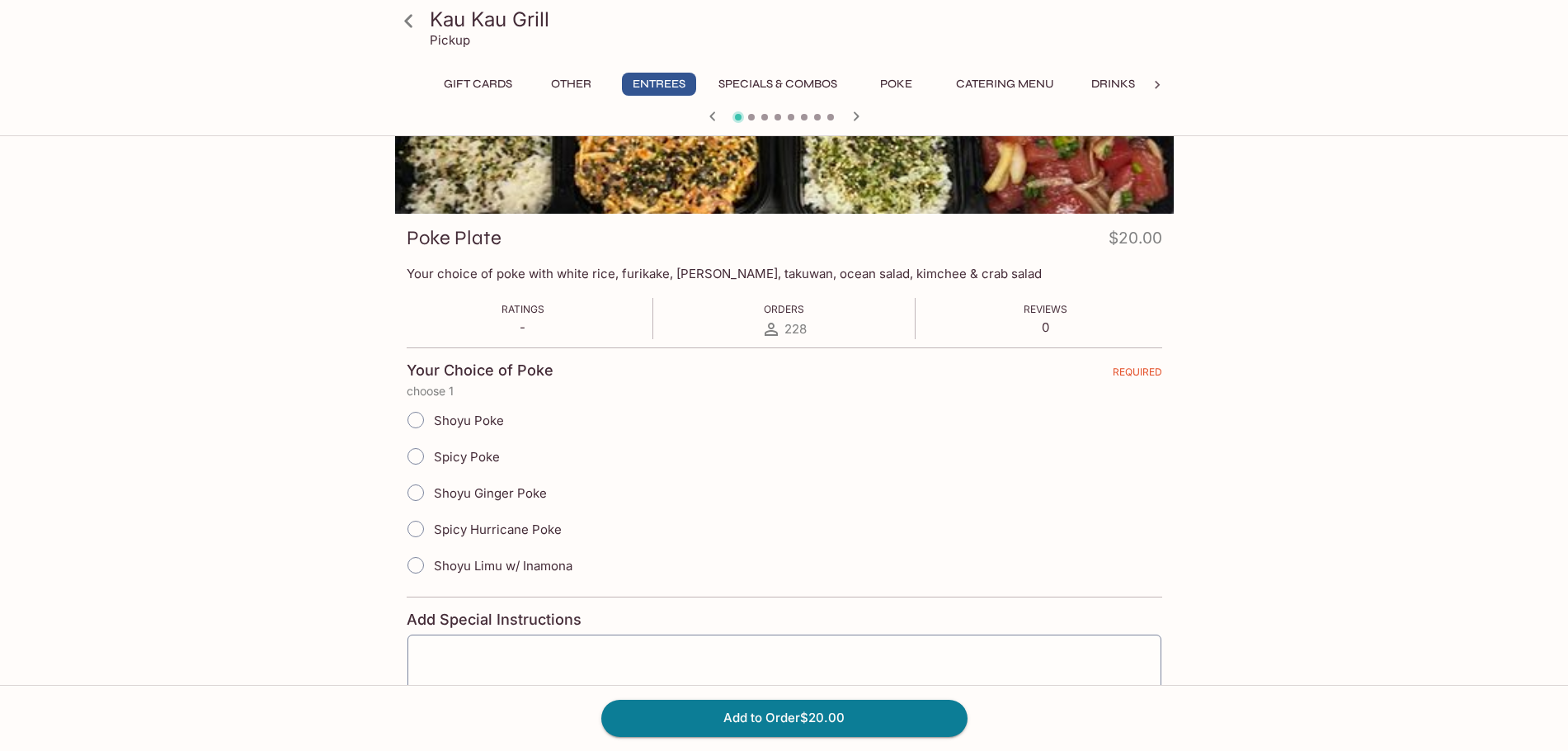
scroll to position [165, 0]
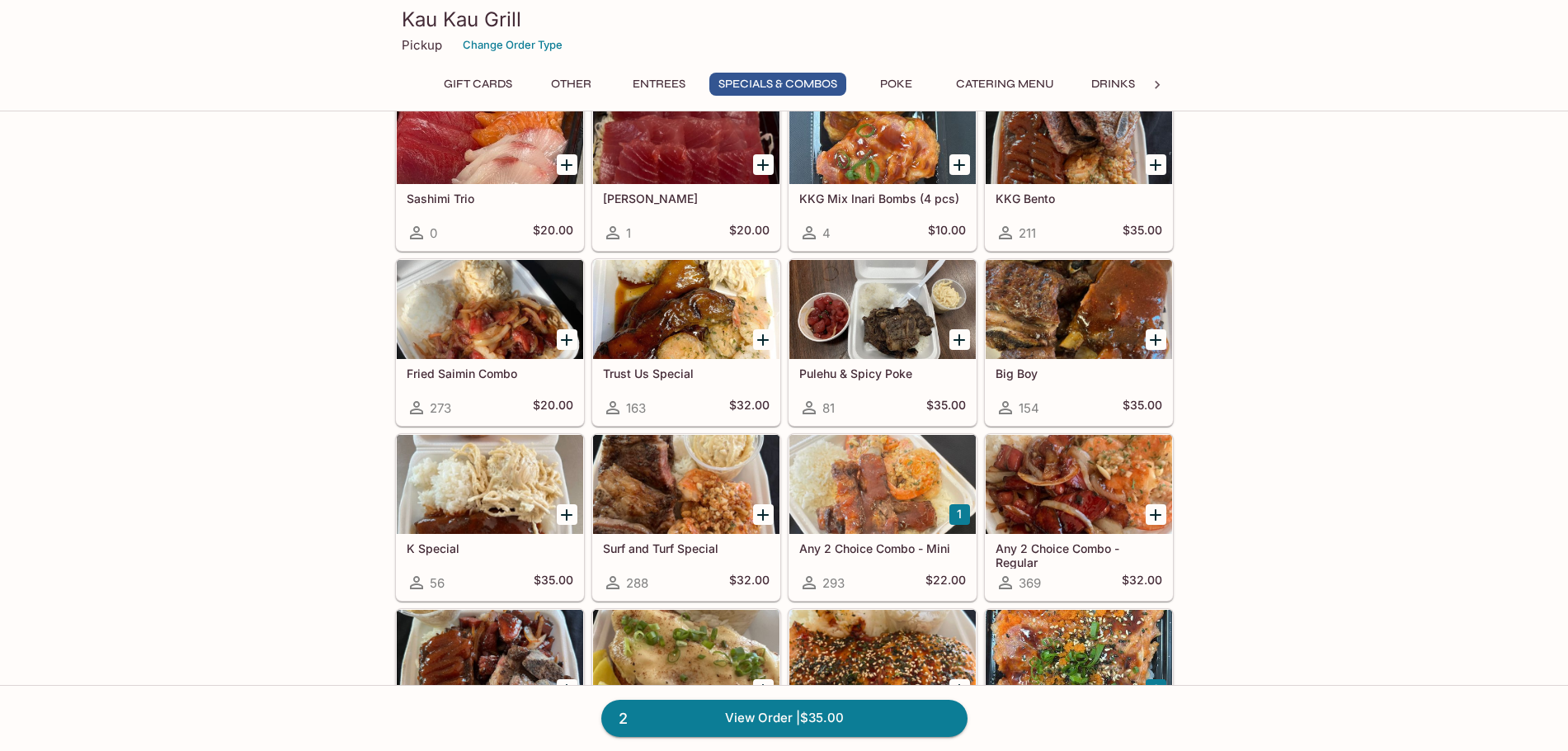
scroll to position [1518, 0]
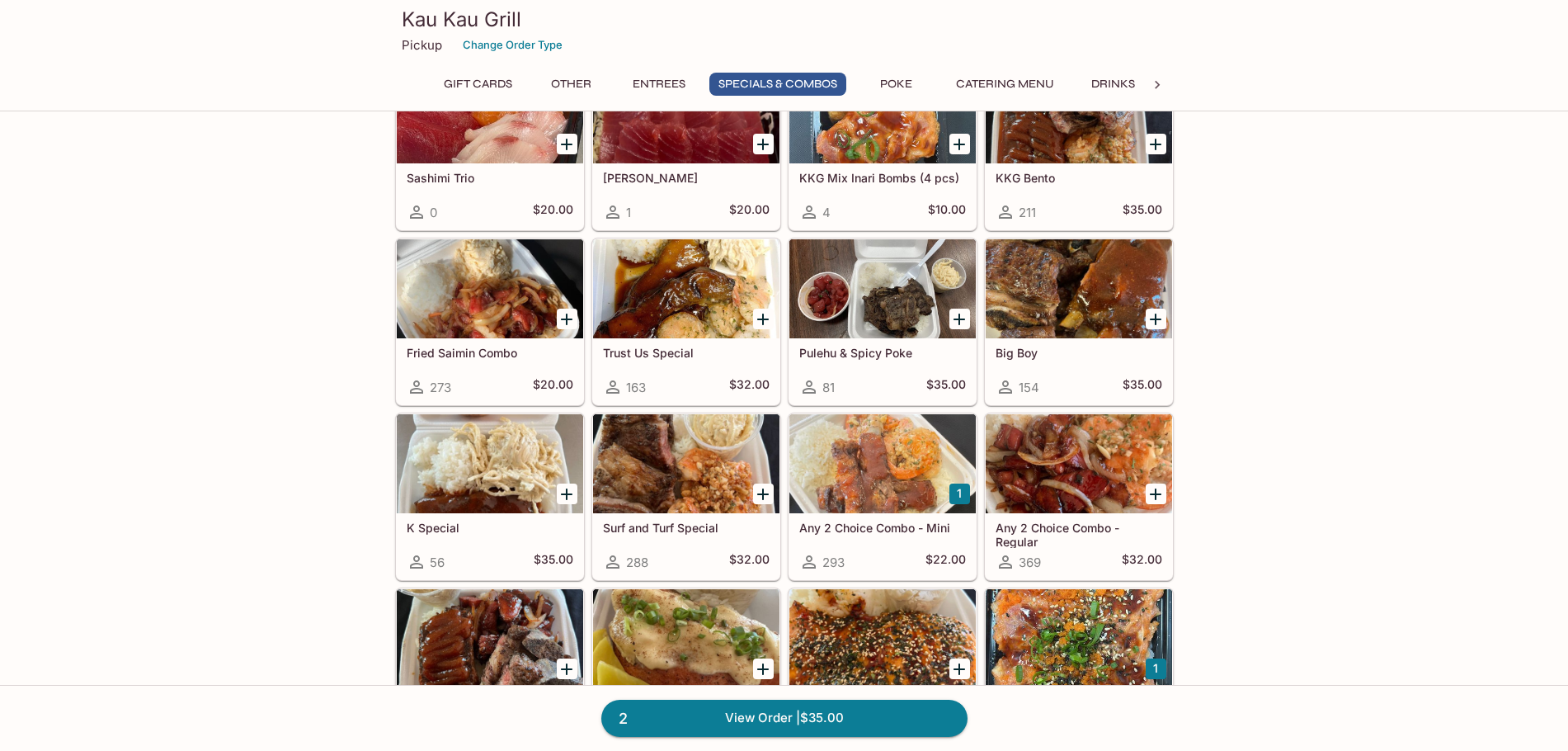
click at [457, 347] on h5 "Fried Saimin Combo" at bounding box center [491, 352] width 167 height 14
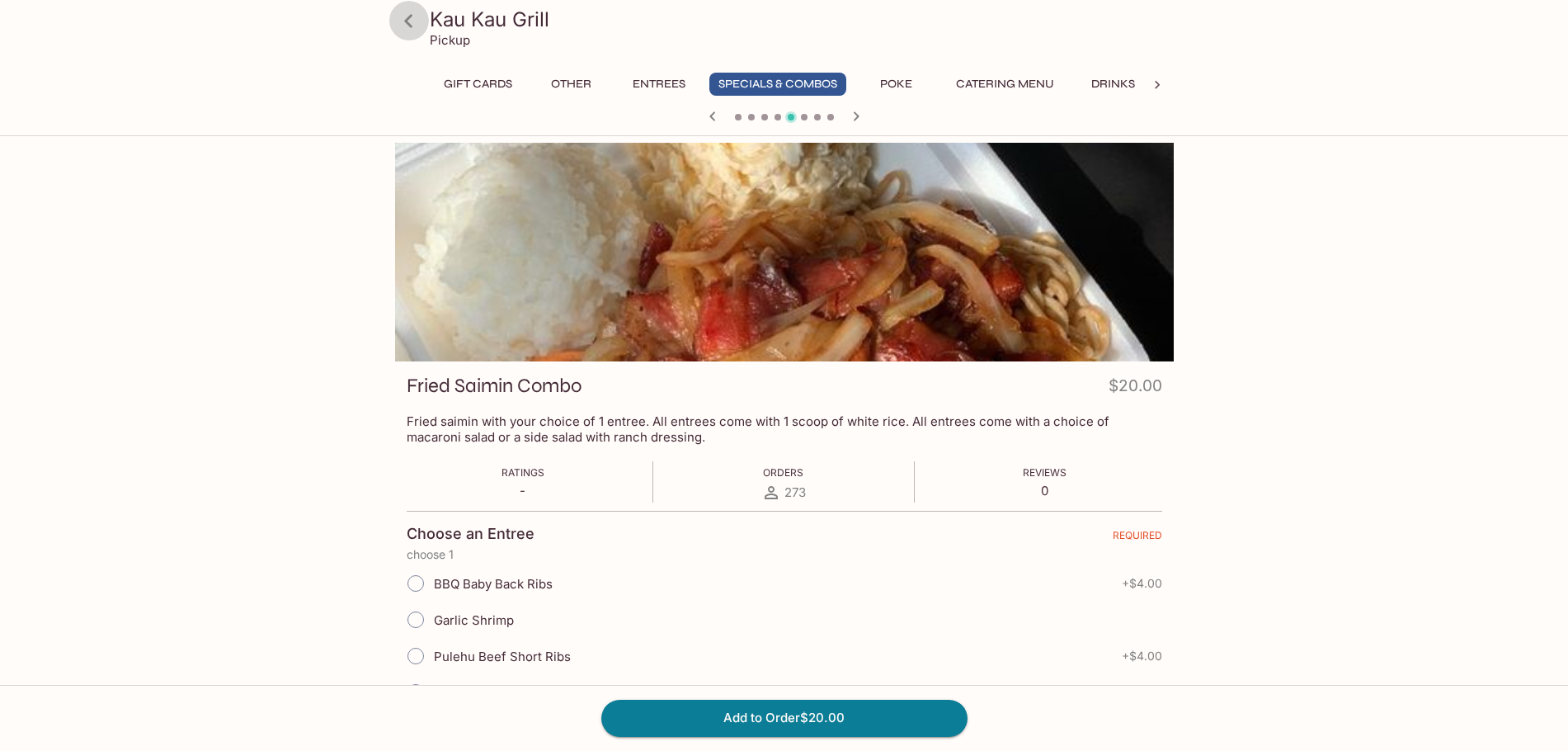
click at [406, 28] on icon at bounding box center [408, 21] width 28 height 28
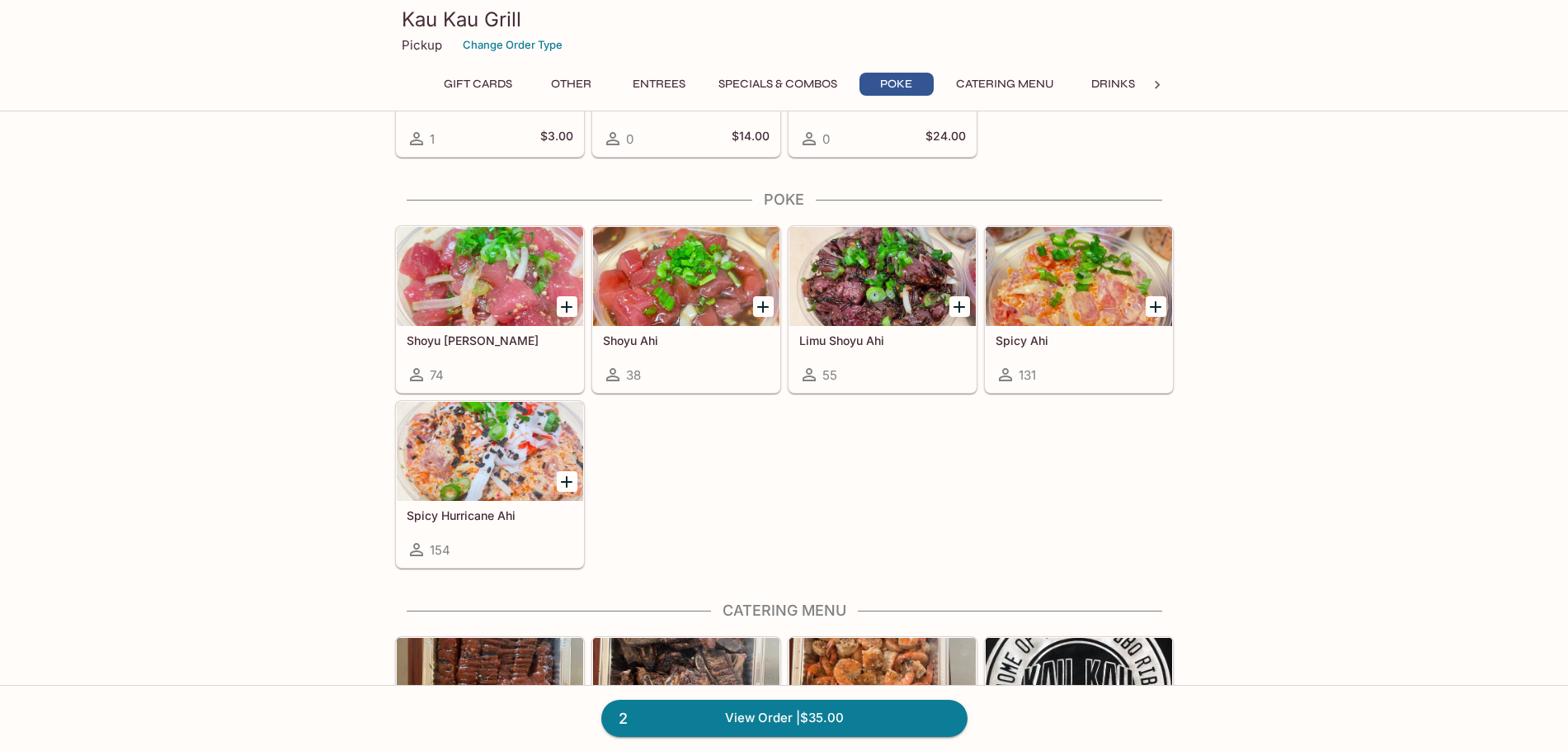
scroll to position [2281, 0]
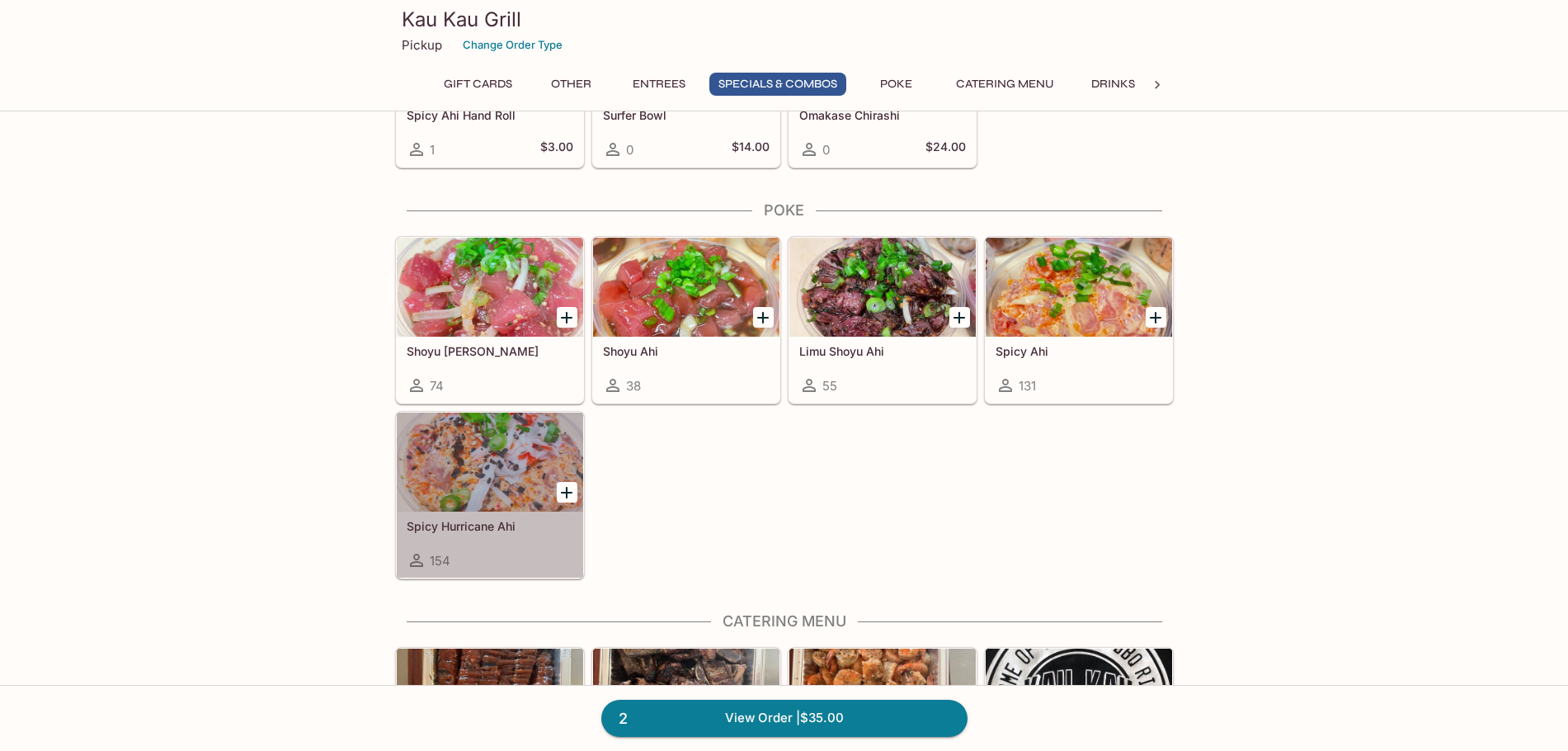
click at [500, 539] on div "Spicy Hurricane Ahi 154" at bounding box center [490, 545] width 186 height 66
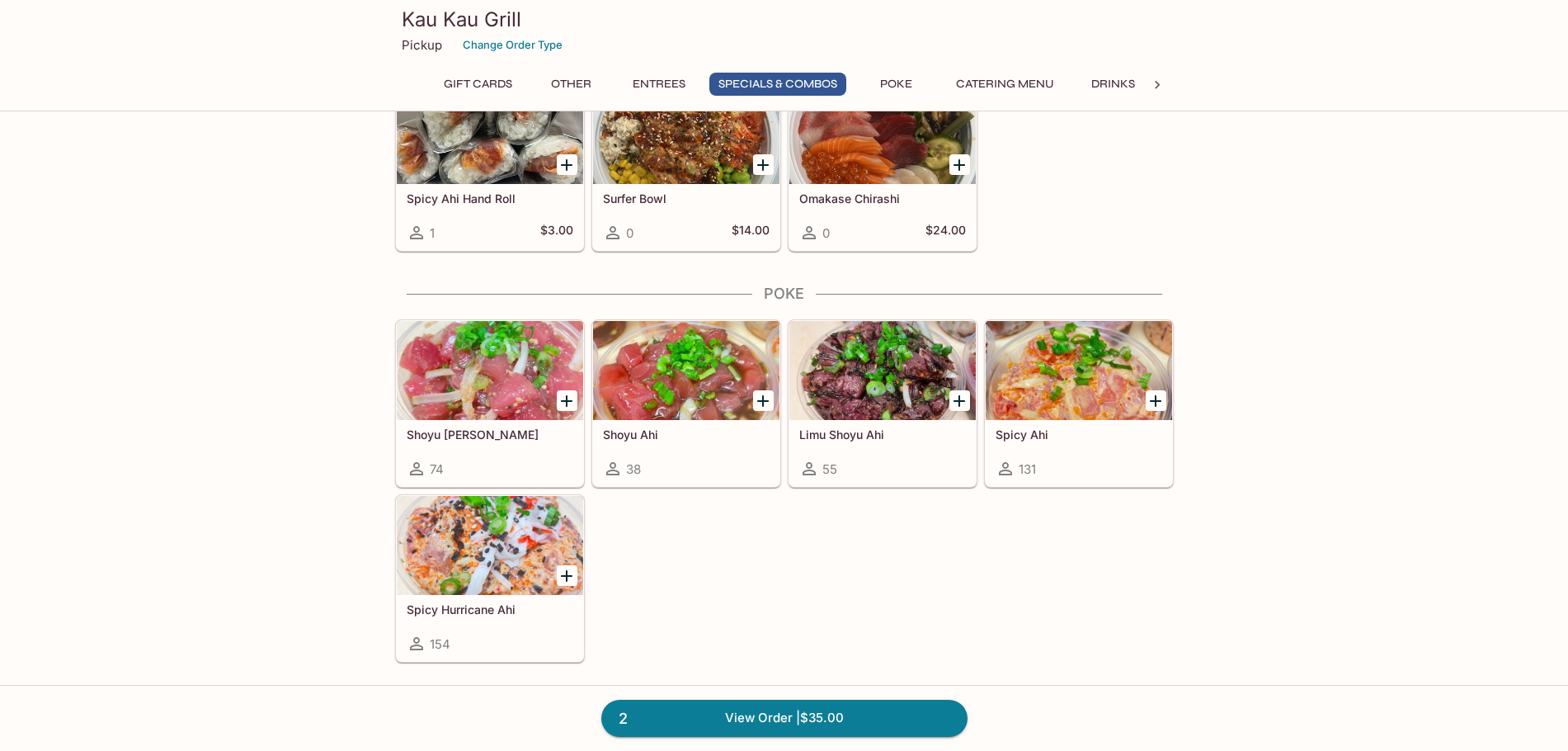
scroll to position [2199, 0]
click at [469, 626] on div "Spicy Hurricane Ahi 154" at bounding box center [490, 628] width 186 height 66
